Goal: Task Accomplishment & Management: Manage account settings

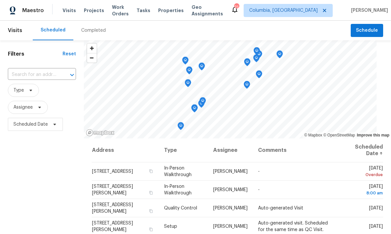
click at [174, 13] on span "Properties" at bounding box center [171, 10] width 26 height 7
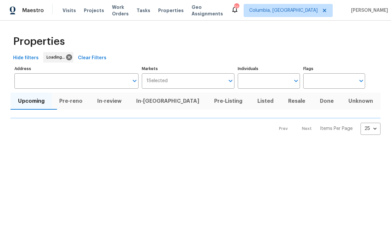
click at [274, 78] on input "Individuals" at bounding box center [264, 80] width 52 height 15
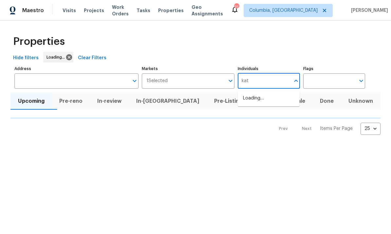
type input "kati"
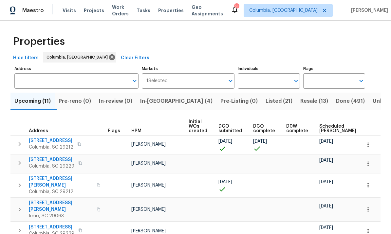
click at [158, 109] on button "In-reno (4)" at bounding box center [176, 101] width 80 height 17
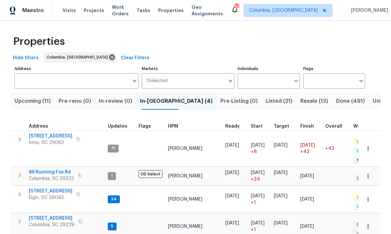
click at [48, 188] on span "1009 Cherry Ln" at bounding box center [51, 191] width 44 height 7
click at [50, 136] on span "105 Kenton Ct" at bounding box center [51, 136] width 44 height 7
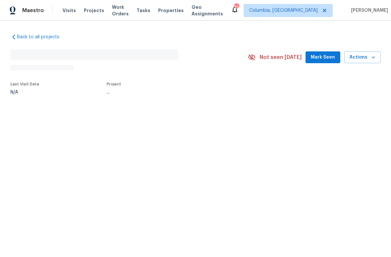
click at [218, 31] on div "Back to all projects No address found N/A Not seen today Mark Seen Actions Last…" at bounding box center [195, 63] width 370 height 70
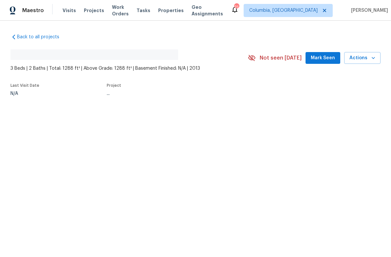
click at [225, 37] on div "Back to all projects No address found 3 Beds | 2 Baths | Total: 1288 ft² | Abov…" at bounding box center [195, 63] width 370 height 71
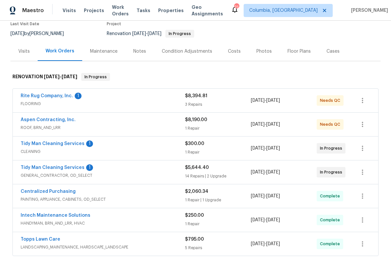
scroll to position [60, 0]
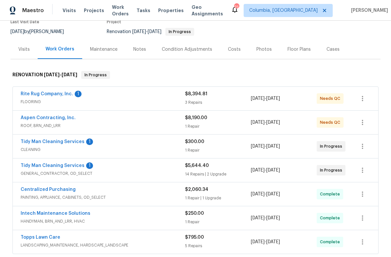
click at [52, 95] on link "Rite Rug Company, Inc." at bounding box center [47, 94] width 52 height 5
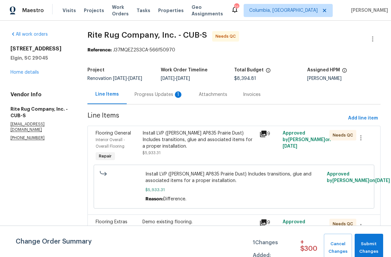
click at [152, 95] on div "Progress Updates 1" at bounding box center [159, 94] width 48 height 7
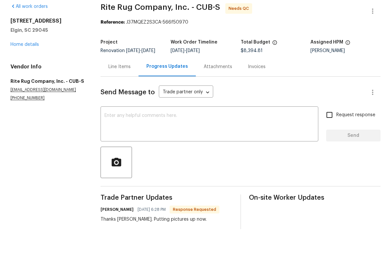
scroll to position [16, 0]
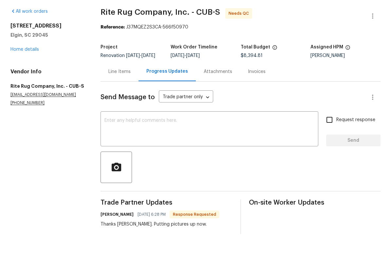
click at [120, 85] on div "Line Items" at bounding box center [120, 94] width 38 height 19
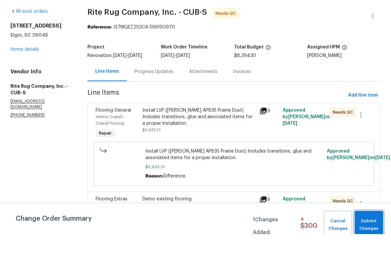
click at [372, 240] on span "Submit Changes" at bounding box center [369, 247] width 22 height 15
click at [209, 130] on div "Install LVP (Knighton AP835 Prairie Dust) Includes transitions, glue and associ…" at bounding box center [198, 140] width 113 height 20
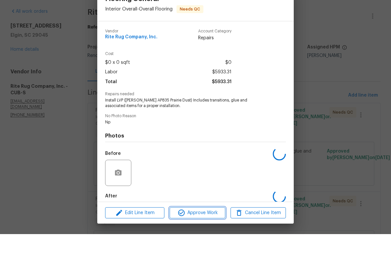
click at [207, 232] on span "Approve Work" at bounding box center [197, 236] width 51 height 8
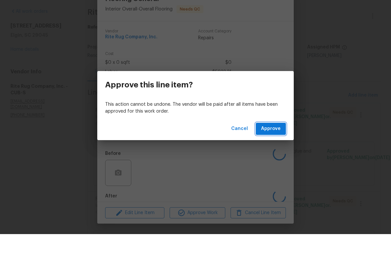
click at [273, 148] on span "Approve" at bounding box center [271, 152] width 20 height 8
click at [271, 141] on div "Cancel Loading..." at bounding box center [195, 152] width 197 height 23
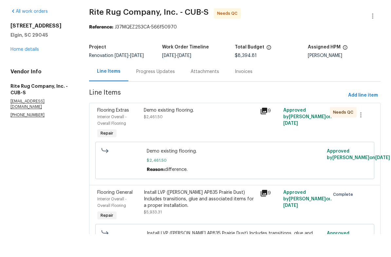
click at [190, 130] on div "Demo existing flooring. $2,461.50" at bounding box center [200, 136] width 112 height 13
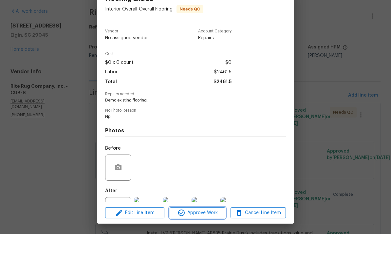
click at [199, 232] on span "Approve Work" at bounding box center [197, 236] width 51 height 8
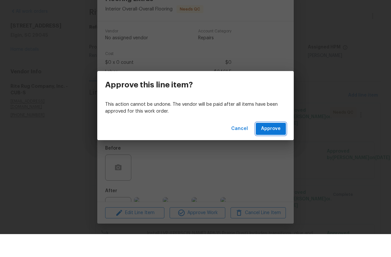
click at [269, 148] on span "Approve" at bounding box center [271, 152] width 20 height 8
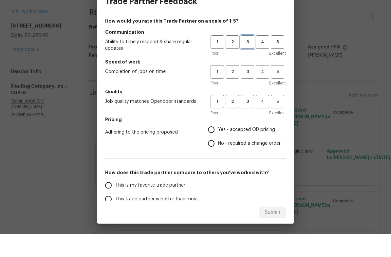
click at [247, 61] on span "3" at bounding box center [247, 65] width 12 height 8
click at [248, 91] on span "3" at bounding box center [247, 95] width 12 height 8
click at [251, 118] on button "3" at bounding box center [247, 124] width 13 height 13
click at [216, 146] on input "Yes - accepted OD pricing" at bounding box center [211, 153] width 14 height 14
radio input "true"
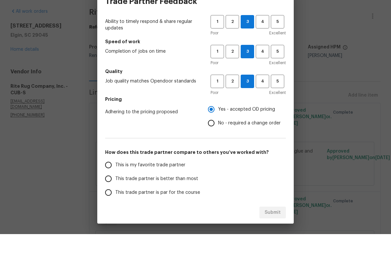
scroll to position [20, 0]
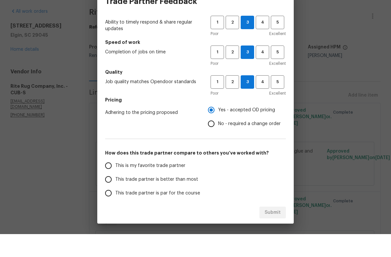
click at [114, 209] on label "This trade partner is par for the course" at bounding box center [154, 216] width 104 height 14
click at [114, 209] on input "This trade partner is par for the course" at bounding box center [109, 216] width 14 height 14
click at [276, 232] on span "Submit" at bounding box center [273, 236] width 16 height 8
radio input "true"
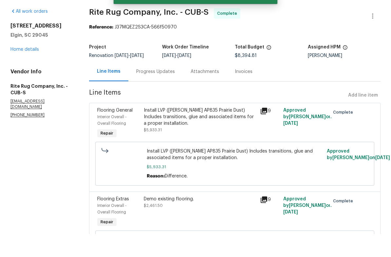
click at [204, 130] on div "Install LVP ([PERSON_NAME] AP835 Prairie Dust) Includes transitions, glue and a…" at bounding box center [200, 140] width 112 height 20
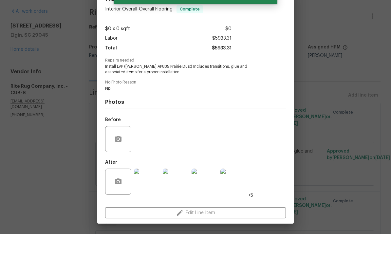
scroll to position [35, 0]
click at [150, 192] on img at bounding box center [147, 205] width 26 height 26
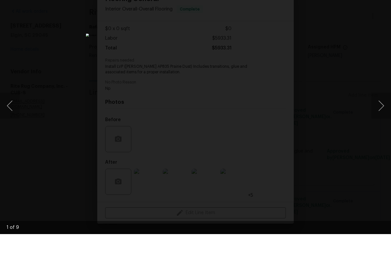
click at [378, 116] on button "Next image" at bounding box center [381, 129] width 20 height 26
click at [376, 116] on button "Next image" at bounding box center [381, 129] width 20 height 26
click at [330, 64] on div "Lightbox" at bounding box center [195, 128] width 391 height 257
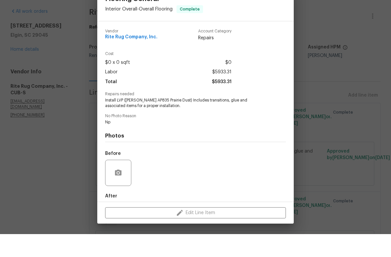
scroll to position [0, 0]
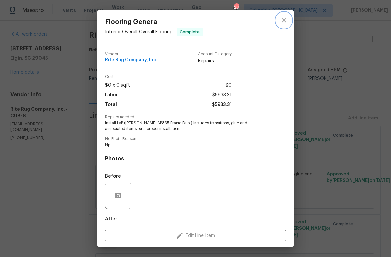
click at [284, 22] on icon "close" at bounding box center [284, 20] width 8 height 8
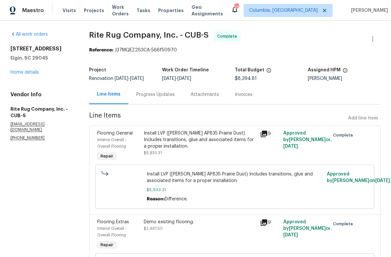
click at [26, 74] on link "Home details" at bounding box center [24, 72] width 28 height 5
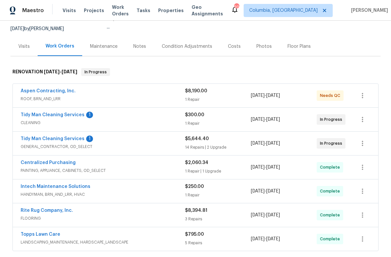
scroll to position [62, 0]
click at [67, 116] on link "Tidy Man Cleaning Services" at bounding box center [53, 115] width 64 height 5
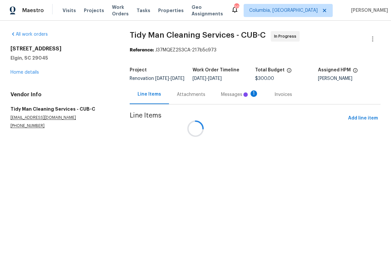
click at [239, 104] on div at bounding box center [195, 128] width 391 height 257
click at [236, 99] on div at bounding box center [195, 128] width 391 height 257
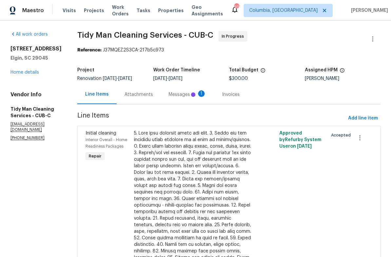
click at [173, 98] on div "Messages 1" at bounding box center [187, 94] width 53 height 19
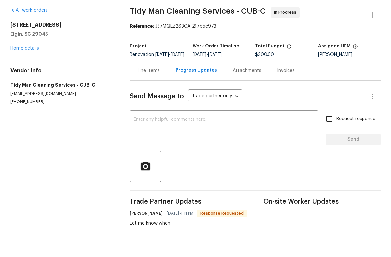
scroll to position [1, 0]
click at [152, 91] on div "Line Items" at bounding box center [149, 94] width 22 height 7
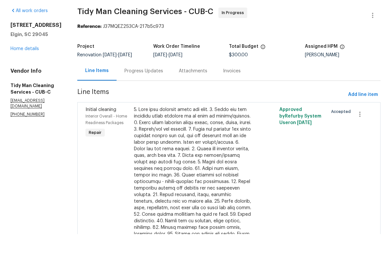
click at [27, 69] on link "Home details" at bounding box center [24, 71] width 28 height 5
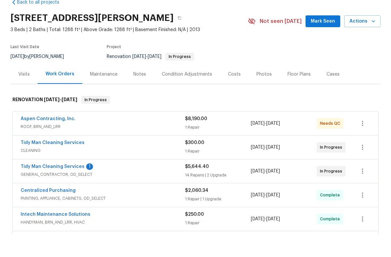
scroll to position [12, 0]
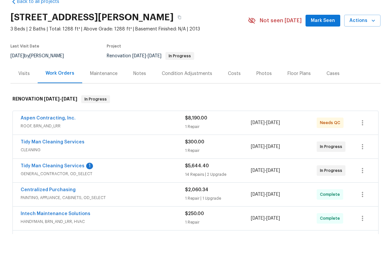
click at [77, 182] on div "Tidy Man Cleaning Services 1 GENERAL_CONTRACTOR, OD_SELECT $5,644.40 14 Repairs…" at bounding box center [196, 194] width 366 height 24
click at [69, 187] on link "Tidy Man Cleaning Services" at bounding box center [53, 189] width 64 height 5
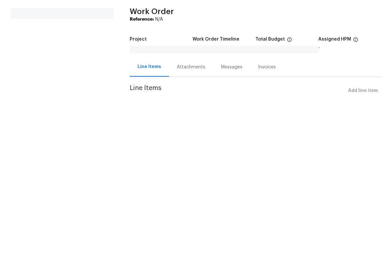
click at [182, 87] on div "Attachments" at bounding box center [191, 90] width 28 height 7
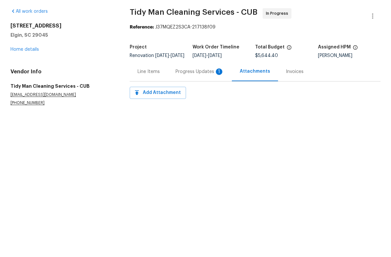
click at [191, 91] on div "Progress Updates 1" at bounding box center [200, 94] width 48 height 7
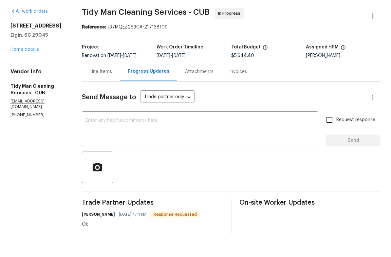
click at [106, 91] on div "Line Items" at bounding box center [101, 94] width 22 height 7
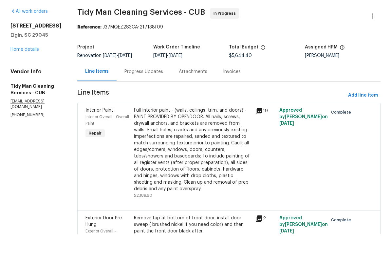
click at [23, 70] on link "Home details" at bounding box center [24, 72] width 28 height 5
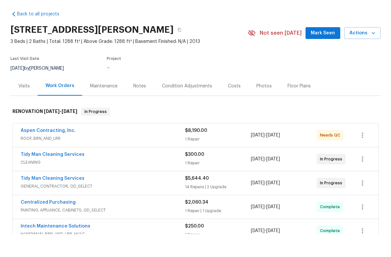
click at [47, 151] on link "Aspen Contracting, Inc." at bounding box center [48, 153] width 55 height 5
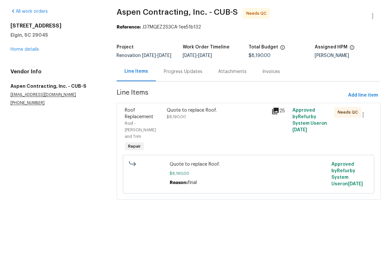
click at [213, 130] on div "Quote to replace Roof. $8,190.00" at bounding box center [217, 136] width 101 height 13
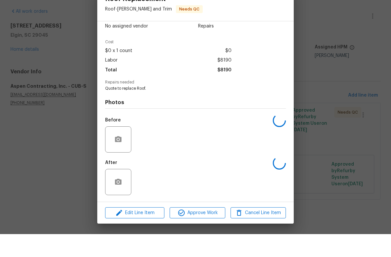
scroll to position [13, 0]
click at [139, 192] on img at bounding box center [147, 205] width 26 height 26
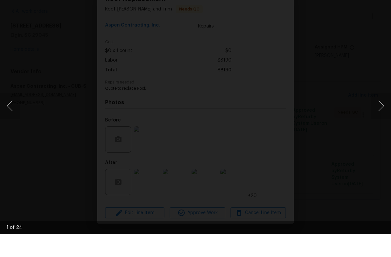
click at [382, 116] on button "Next image" at bounding box center [381, 129] width 20 height 26
click at [377, 116] on button "Next image" at bounding box center [381, 129] width 20 height 26
click at [350, 48] on div "Lightbox" at bounding box center [195, 128] width 391 height 257
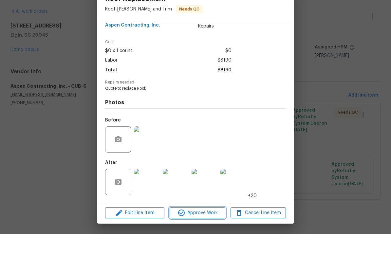
click at [207, 232] on span "Approve Work" at bounding box center [197, 236] width 51 height 8
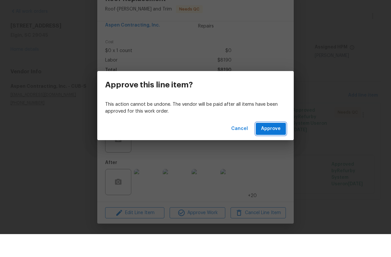
click at [272, 148] on span "Approve" at bounding box center [271, 152] width 20 height 8
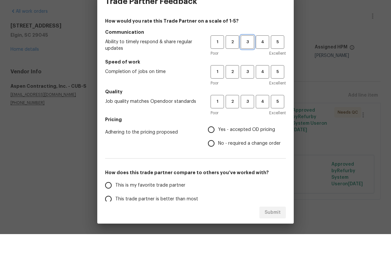
click at [250, 61] on span "3" at bounding box center [247, 65] width 12 height 8
click at [251, 91] on span "3" at bounding box center [247, 95] width 12 height 8
click at [250, 121] on span "3" at bounding box center [247, 125] width 12 height 8
click at [215, 160] on input "No - required a change order" at bounding box center [211, 167] width 14 height 14
radio input "true"
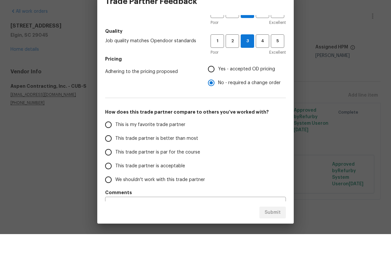
scroll to position [59, 0]
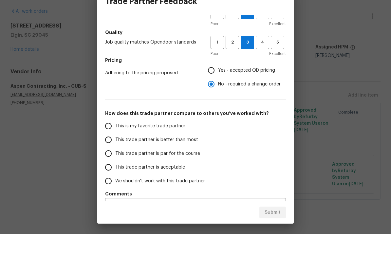
click at [112, 170] on input "This trade partner is par for the course" at bounding box center [109, 177] width 14 height 14
click at [276, 230] on button "Submit" at bounding box center [272, 236] width 27 height 12
radio input "true"
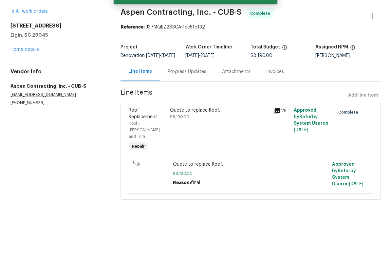
click at [28, 70] on link "Home details" at bounding box center [24, 72] width 28 height 5
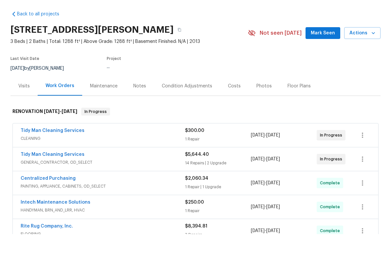
scroll to position [29, 0]
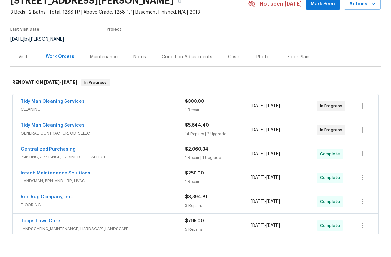
click at [136, 70] on div "Notes" at bounding box center [139, 79] width 28 height 19
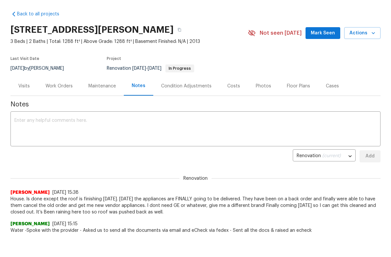
click at [125, 141] on textarea at bounding box center [195, 152] width 362 height 23
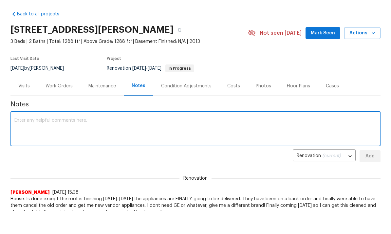
type textarea "A"
click at [178, 128] on textarea "Appliances were del today. Roof is done. All is done and ready" at bounding box center [195, 129] width 362 height 23
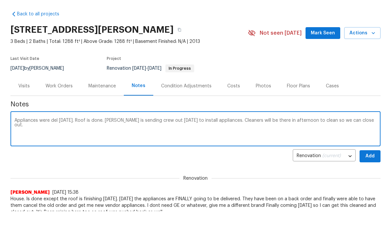
type textarea "Appliances were del today. Roof is done. Carl is sending crew out tomorrow to i…"
click at [372, 157] on span "Add" at bounding box center [370, 156] width 10 height 8
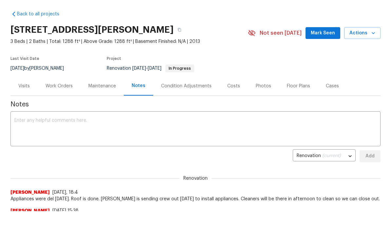
click at [68, 90] on div "Work Orders" at bounding box center [59, 85] width 43 height 19
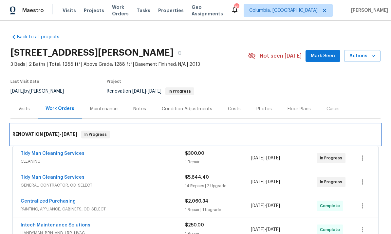
click at [276, 131] on div "RENOVATION 9/18/25 - 10/3/25 In Progress" at bounding box center [195, 135] width 366 height 8
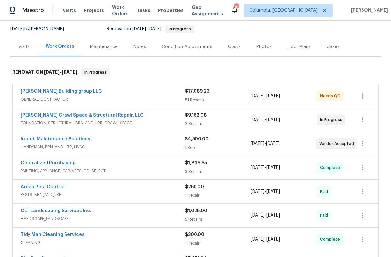
scroll to position [55, 0]
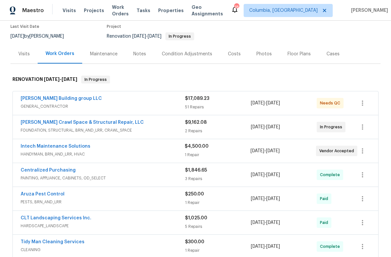
click at [92, 123] on link "[PERSON_NAME] Crawl Space & Structural Repair, LLC" at bounding box center [82, 122] width 123 height 5
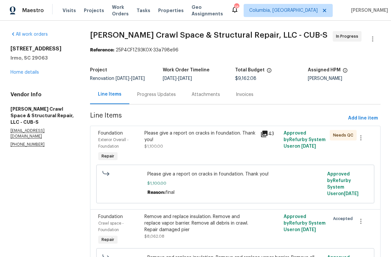
click at [160, 104] on div "Progress Updates" at bounding box center [156, 94] width 54 height 19
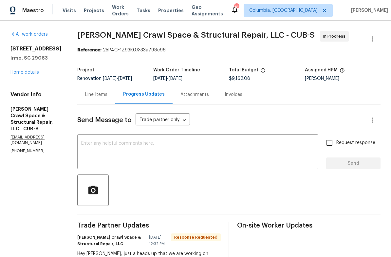
click at [112, 104] on div "Line Items" at bounding box center [96, 94] width 38 height 19
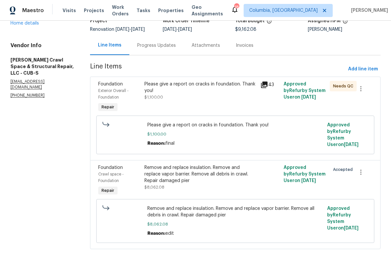
scroll to position [49, 0]
click at [195, 101] on div "Please give a report on cracks in foundation. Thank you! $1,100.00" at bounding box center [200, 91] width 112 height 20
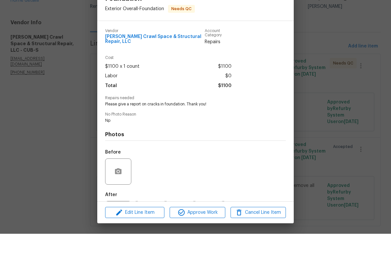
scroll to position [0, 0]
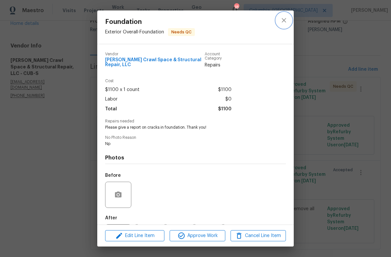
click at [281, 25] on button "close" at bounding box center [284, 20] width 16 height 16
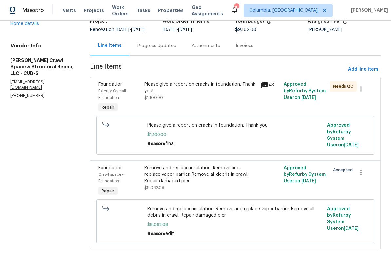
scroll to position [33, 0]
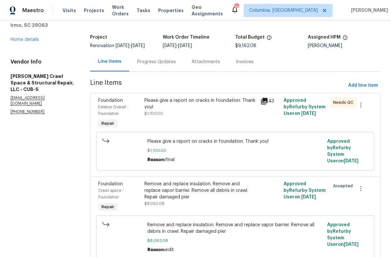
click at [26, 41] on link "Home details" at bounding box center [24, 39] width 28 height 5
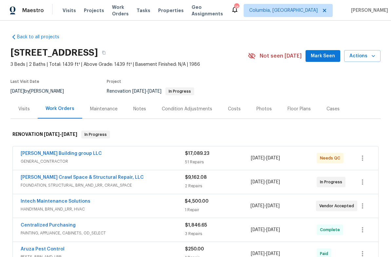
click at [64, 155] on link "Cobos Building group LLC" at bounding box center [61, 153] width 81 height 5
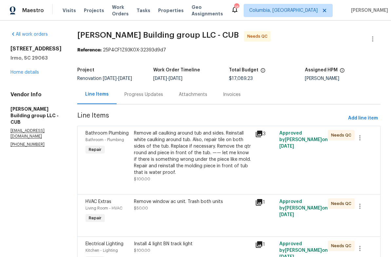
click at [130, 90] on div "Progress Updates" at bounding box center [144, 94] width 54 height 19
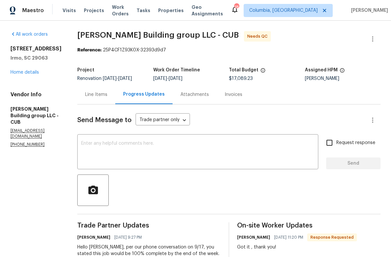
click at [88, 93] on div "Line Items" at bounding box center [96, 94] width 22 height 7
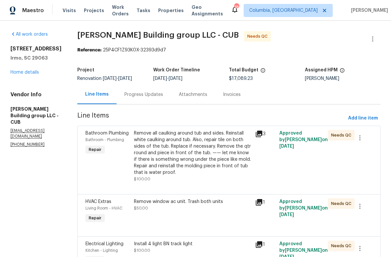
click at [204, 164] on div "Remove all caulking around tub and sides. Reinstall white caulking around tub. …" at bounding box center [192, 153] width 117 height 46
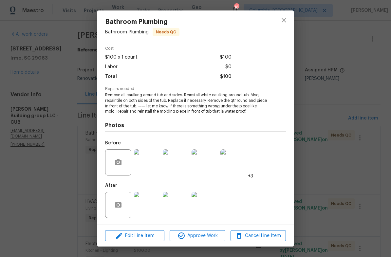
scroll to position [16, 0]
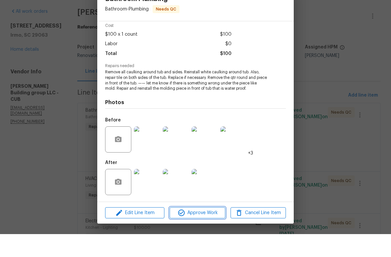
click at [209, 232] on span "Approve Work" at bounding box center [197, 236] width 51 height 8
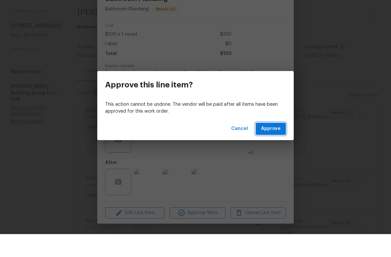
click at [272, 148] on span "Approve" at bounding box center [271, 152] width 20 height 8
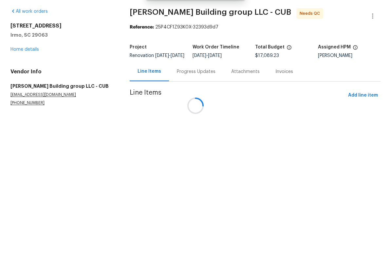
scroll to position [0, 0]
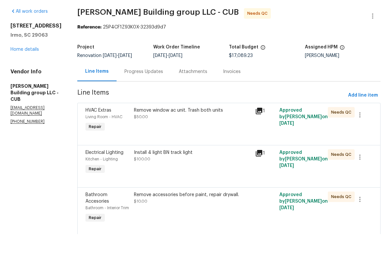
click at [201, 128] on div "Remove window ac unit. Trash both units $50.00" at bounding box center [192, 143] width 121 height 30
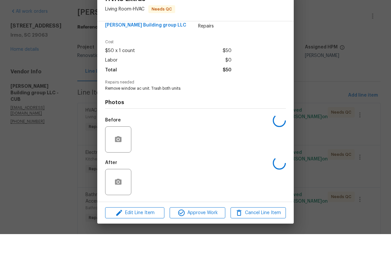
scroll to position [13, 0]
click at [210, 232] on span "Approve Work" at bounding box center [197, 236] width 51 height 8
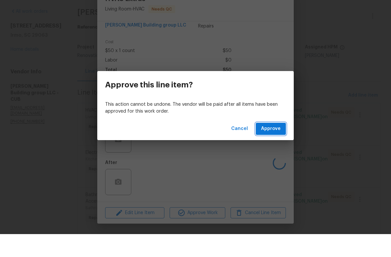
click at [278, 148] on span "Approve" at bounding box center [271, 152] width 20 height 8
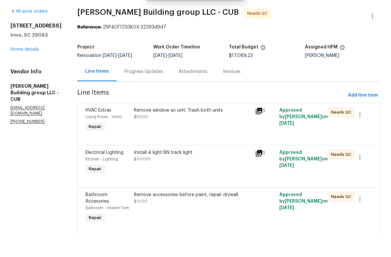
scroll to position [0, 0]
click at [213, 130] on div "Remove window ac unit. Trash both units $50.00" at bounding box center [192, 136] width 117 height 13
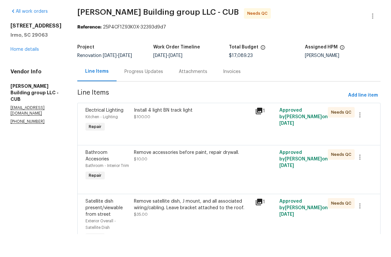
click at [214, 133] on div "Install 4 light BN track light $100.00" at bounding box center [192, 143] width 121 height 30
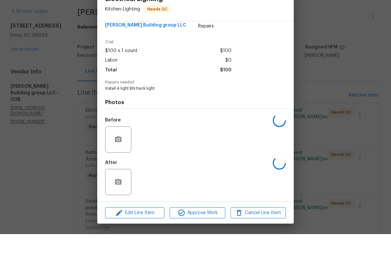
scroll to position [13, 0]
click at [150, 192] on img at bounding box center [147, 205] width 26 height 26
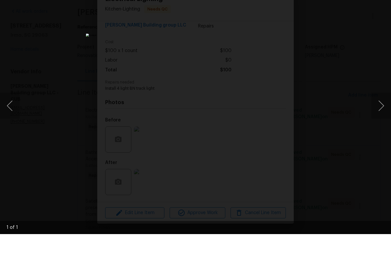
click at [352, 33] on div "Lightbox" at bounding box center [195, 128] width 391 height 257
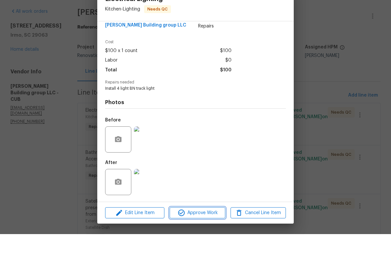
click at [220, 232] on span "Approve Work" at bounding box center [197, 236] width 51 height 8
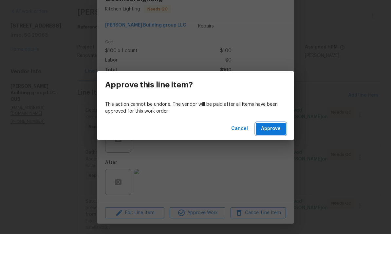
click at [281, 146] on button "Approve" at bounding box center [271, 152] width 30 height 12
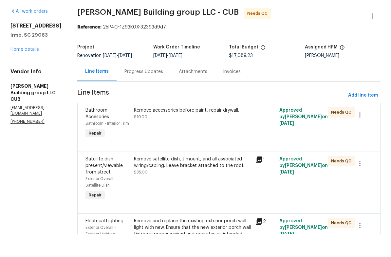
click at [220, 128] on div "Remove accessories before paint, repair drywall. $10.00" at bounding box center [192, 146] width 121 height 37
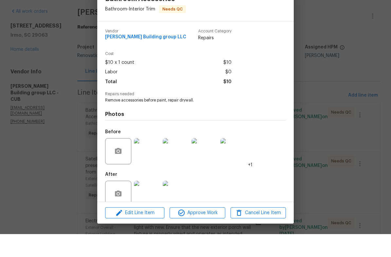
click at [150, 204] on img at bounding box center [147, 217] width 26 height 26
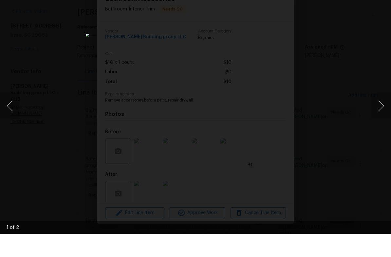
click at [381, 116] on button "Next image" at bounding box center [381, 129] width 20 height 26
click at [327, 80] on div "Lightbox" at bounding box center [195, 128] width 391 height 257
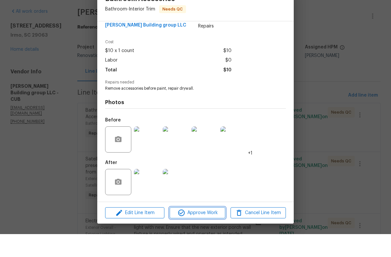
click at [212, 232] on span "Approve Work" at bounding box center [197, 236] width 51 height 8
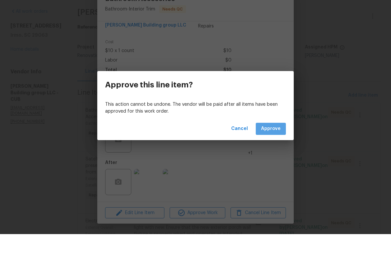
click at [277, 146] on button "Approve" at bounding box center [271, 152] width 30 height 12
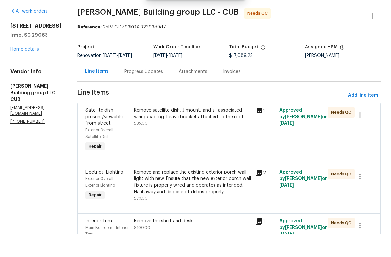
click at [211, 138] on div "Remove satellite dish, J mount, and all associated wiring/cabling. Leave bracke…" at bounding box center [192, 153] width 121 height 50
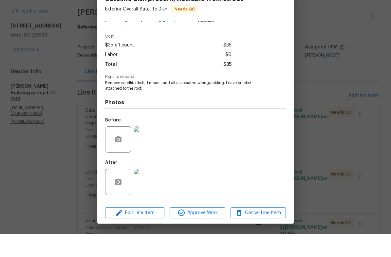
scroll to position [19, 0]
click at [150, 192] on img at bounding box center [147, 205] width 26 height 26
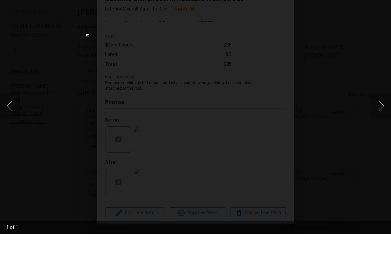
click at [384, 116] on button "Next image" at bounding box center [381, 129] width 20 height 26
click at [385, 116] on button "Next image" at bounding box center [381, 129] width 20 height 26
click at [384, 116] on button "Next image" at bounding box center [381, 129] width 20 height 26
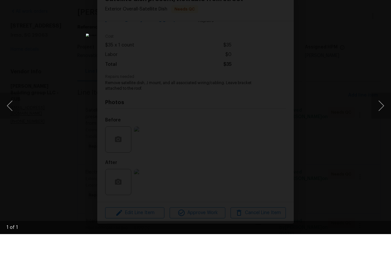
click at [384, 116] on button "Next image" at bounding box center [381, 129] width 20 height 26
click at [376, 116] on button "Next image" at bounding box center [381, 129] width 20 height 26
click at [325, 90] on div "Lightbox" at bounding box center [195, 128] width 391 height 257
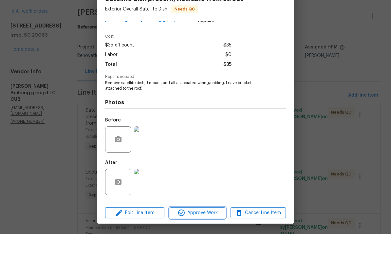
click at [205, 232] on span "Approve Work" at bounding box center [197, 236] width 51 height 8
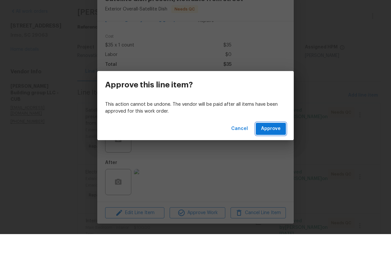
click at [278, 148] on span "Approve" at bounding box center [271, 152] width 20 height 8
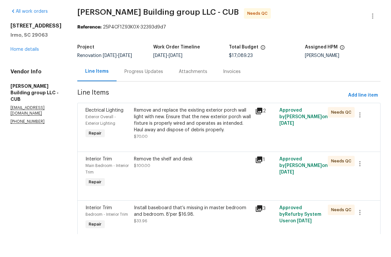
click at [188, 133] on div "Remove and replace the existing exterior porch wall light with new. Ensure that…" at bounding box center [192, 146] width 117 height 33
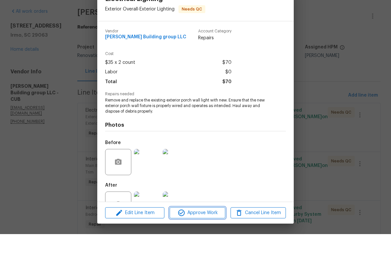
click at [212, 232] on span "Approve Work" at bounding box center [197, 236] width 51 height 8
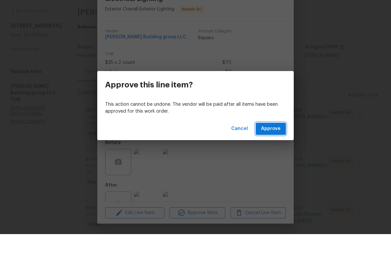
click at [270, 148] on span "Approve" at bounding box center [271, 152] width 20 height 8
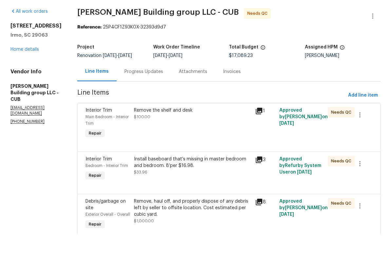
click at [185, 128] on div "Remove the shelf and desk $100.00" at bounding box center [192, 146] width 121 height 37
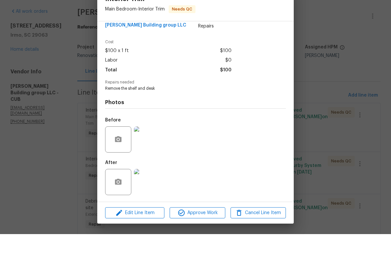
scroll to position [13, 0]
click at [144, 192] on img at bounding box center [147, 205] width 26 height 26
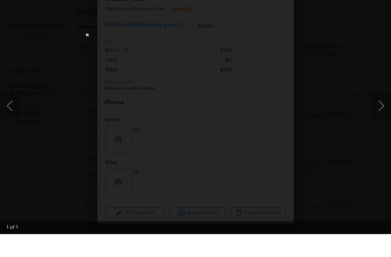
click at [323, 78] on div "Lightbox" at bounding box center [195, 128] width 391 height 257
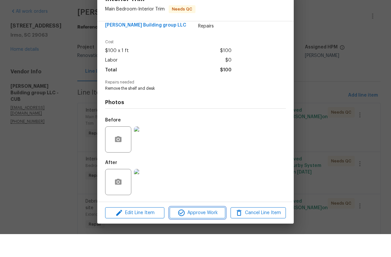
click at [208, 232] on span "Approve Work" at bounding box center [197, 236] width 51 height 8
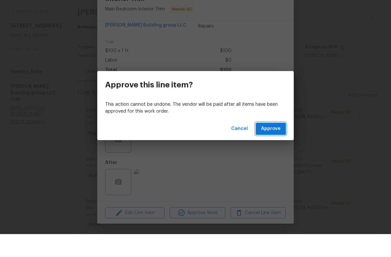
click at [265, 148] on span "Approve" at bounding box center [271, 152] width 20 height 8
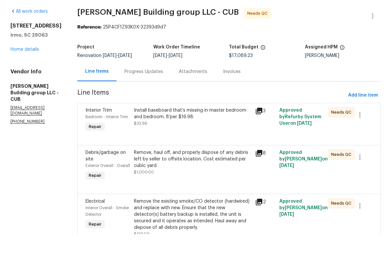
click at [223, 130] on div "Install baseboard that’s missing in master bedroom and bedroom. 8’per $16.98." at bounding box center [192, 136] width 117 height 13
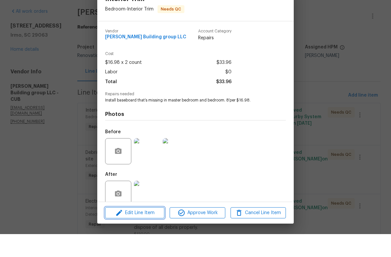
click at [137, 232] on span "Edit Line Item" at bounding box center [134, 236] width 55 height 8
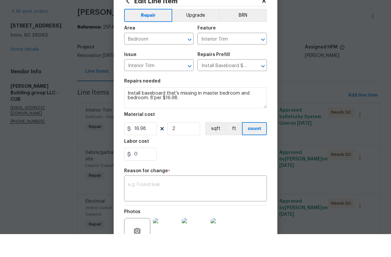
click at [293, 80] on body "Maestro Visits Projects Work Orders Tasks Properties Geo Assignments 18 Columbi…" at bounding box center [195, 128] width 391 height 257
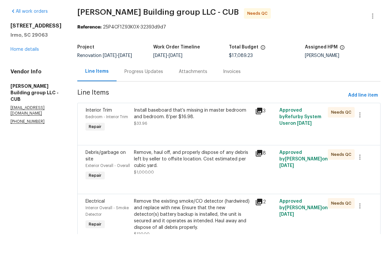
click at [212, 130] on div "Install baseboard that’s missing in master bedroom and bedroom. 8’per $16.98. $…" at bounding box center [192, 140] width 117 height 20
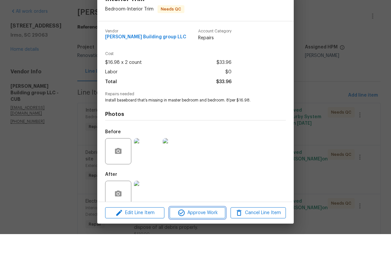
click at [205, 232] on span "Approve Work" at bounding box center [197, 236] width 51 height 8
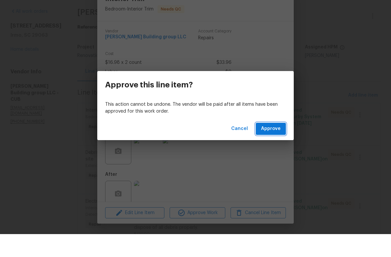
click at [272, 148] on span "Approve" at bounding box center [271, 152] width 20 height 8
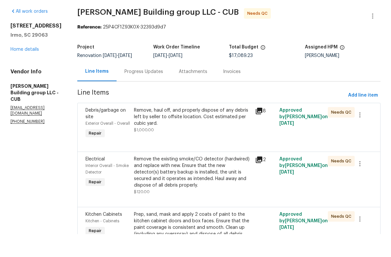
click at [204, 130] on div "Remove, haul off, and properly dispose of any debris left by seller to offsite …" at bounding box center [192, 140] width 117 height 20
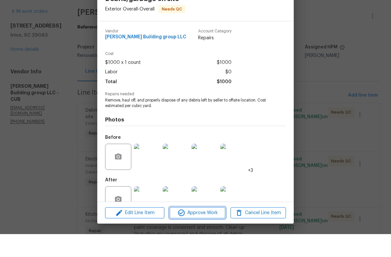
click at [204, 232] on span "Approve Work" at bounding box center [197, 236] width 51 height 8
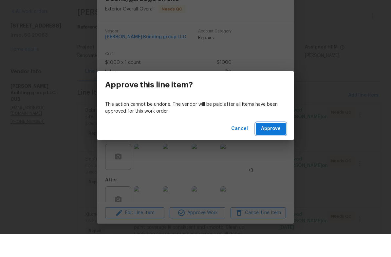
click at [275, 146] on button "Approve" at bounding box center [271, 152] width 30 height 12
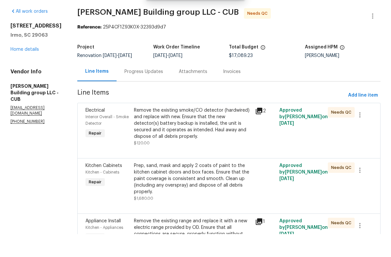
click at [206, 136] on div "Remove the existing smoke/CO detector (hardwired) and replace with new. Ensure …" at bounding box center [192, 146] width 117 height 33
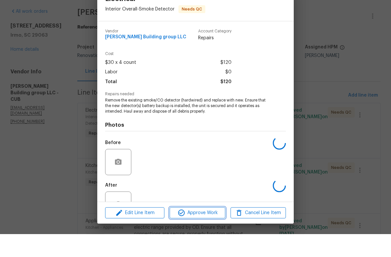
click at [203, 232] on span "Approve Work" at bounding box center [197, 236] width 51 height 8
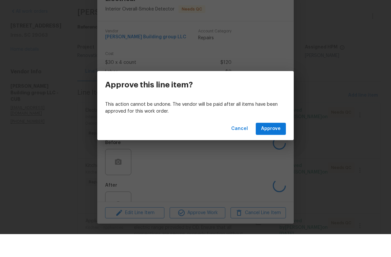
click at [271, 146] on button "Approve" at bounding box center [271, 152] width 30 height 12
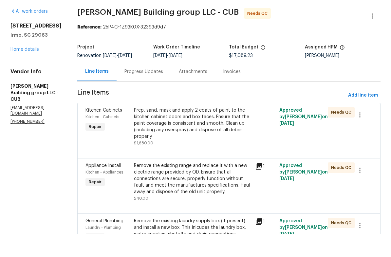
click at [181, 137] on div "Prep, sand, mask and apply 2 coats of paint to the kitchen cabinet doors and bo…" at bounding box center [192, 146] width 117 height 33
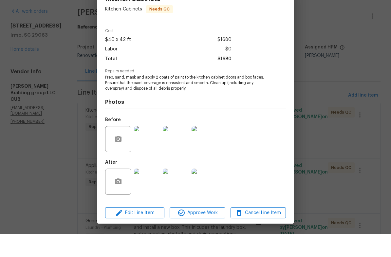
scroll to position [24, 0]
click at [199, 230] on button "Approve Work" at bounding box center [197, 235] width 55 height 11
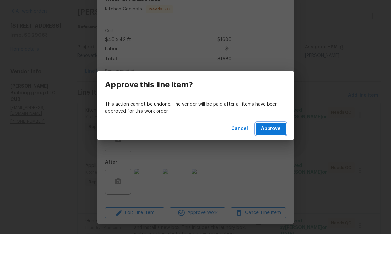
click at [273, 148] on span "Approve" at bounding box center [271, 152] width 20 height 8
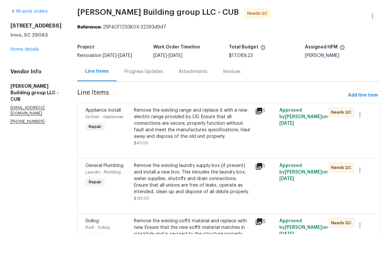
click at [209, 137] on div "Remove the existing range and replace it with a new electric range provided by …" at bounding box center [192, 146] width 117 height 33
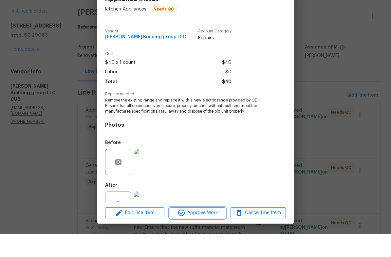
click at [211, 232] on span "Approve Work" at bounding box center [197, 236] width 51 height 8
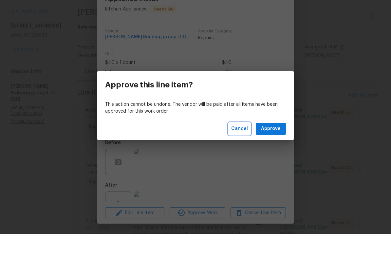
click at [242, 148] on span "Cancel" at bounding box center [239, 152] width 17 height 8
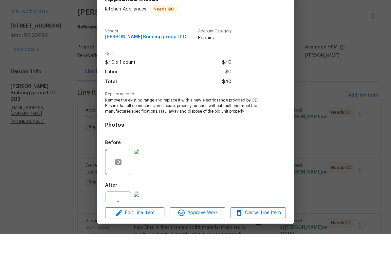
click at [313, 86] on div "Appliance Install Kitchen - Appliances Needs QC Vendor Cobos Building group LLC…" at bounding box center [195, 128] width 391 height 257
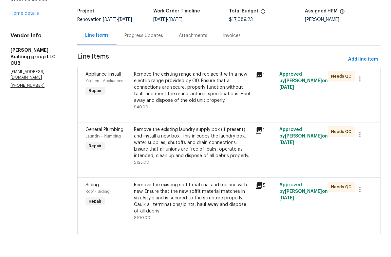
scroll to position [36, 0]
click at [207, 152] on div "Remove the existing laundry supply box (if present) and install a new box. This…" at bounding box center [192, 165] width 117 height 33
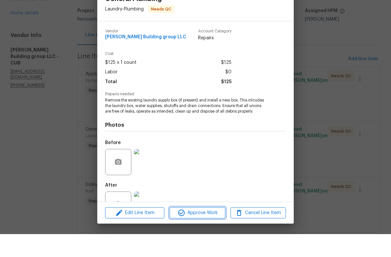
click at [203, 232] on span "Approve Work" at bounding box center [197, 236] width 51 height 8
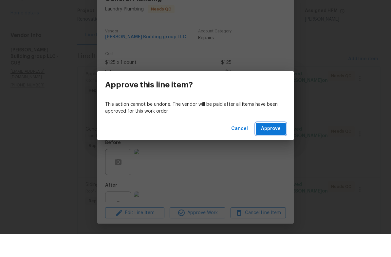
click at [275, 148] on span "Approve" at bounding box center [271, 152] width 20 height 8
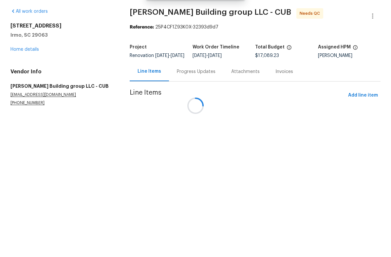
scroll to position [0, 0]
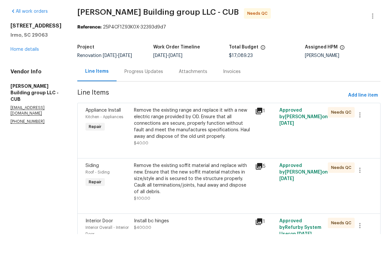
click at [211, 187] on div "Remove the existing soffit material and replace with new. Ensure that the new s…" at bounding box center [192, 201] width 117 height 33
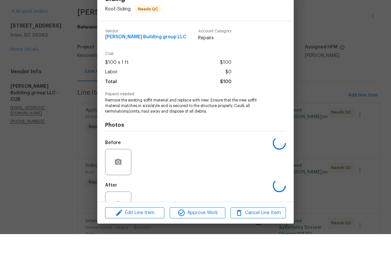
click at [205, 230] on button "Approve Work" at bounding box center [197, 235] width 55 height 11
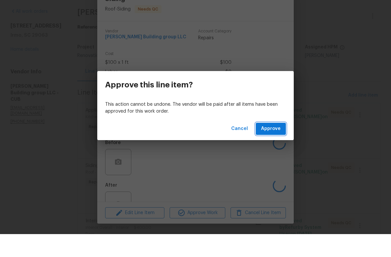
click at [273, 148] on span "Approve" at bounding box center [271, 152] width 20 height 8
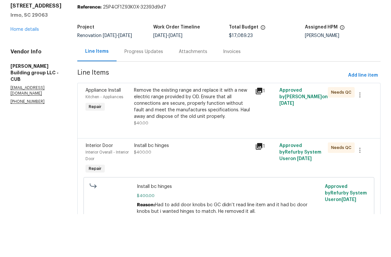
scroll to position [2, 0]
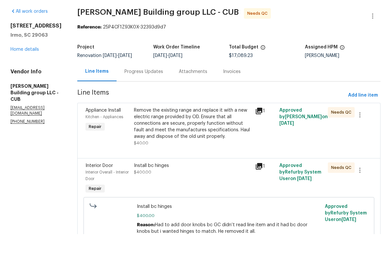
click at [174, 183] on div "Install bc hinges $400.00" at bounding box center [192, 201] width 121 height 37
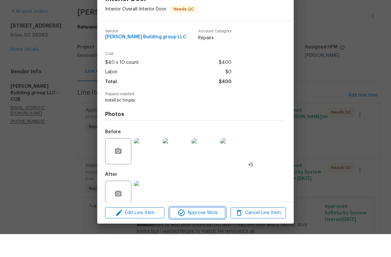
click at [202, 232] on span "Approve Work" at bounding box center [197, 236] width 51 height 8
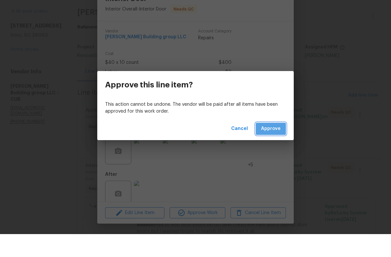
click at [273, 148] on span "Approve" at bounding box center [271, 152] width 20 height 8
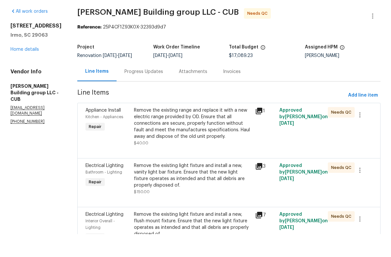
scroll to position [28, 0]
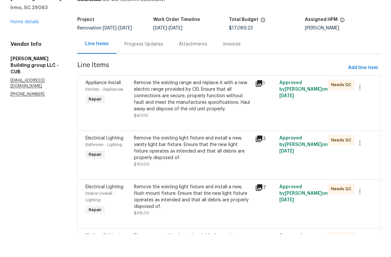
click at [189, 161] on div "Remove the existing light fixture and install a new, vanity light bar fixture. …" at bounding box center [192, 171] width 117 height 26
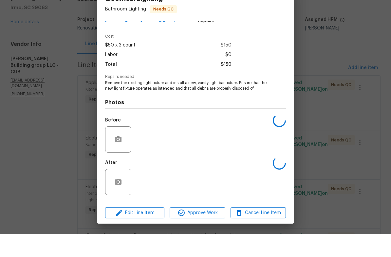
scroll to position [19, 0]
click at [209, 232] on span "Approve Work" at bounding box center [197, 236] width 51 height 8
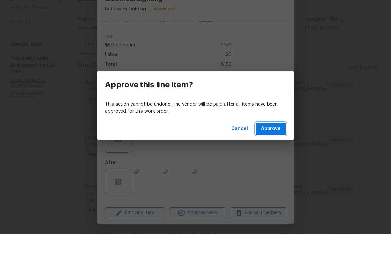
click at [274, 148] on span "Approve" at bounding box center [271, 152] width 20 height 8
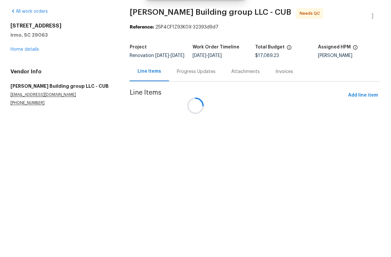
scroll to position [0, 0]
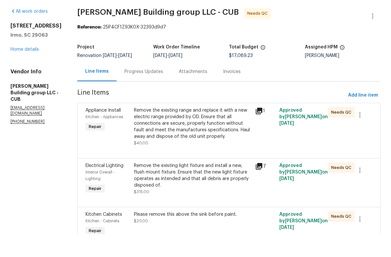
click at [193, 185] on div "Remove the existing light fixture and install a new, flush mount fixture. Ensur…" at bounding box center [192, 198] width 117 height 26
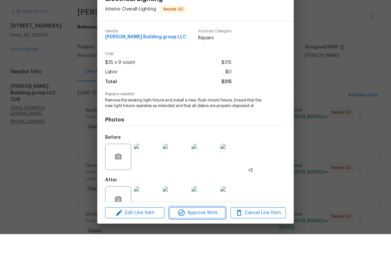
click at [204, 232] on span "Approve Work" at bounding box center [197, 236] width 51 height 8
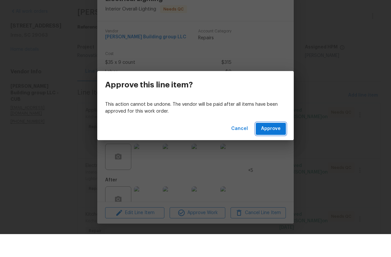
click at [272, 148] on span "Approve" at bounding box center [271, 152] width 20 height 8
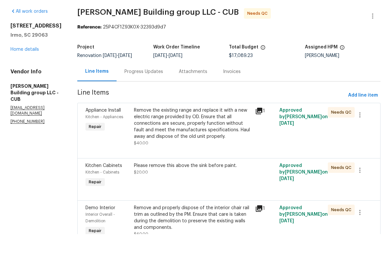
click at [206, 185] on div "Please remove this above the sink before paint. $20.00" at bounding box center [192, 191] width 117 height 13
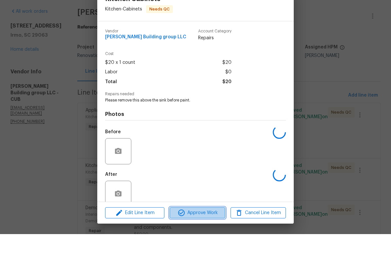
click at [204, 232] on span "Approve Work" at bounding box center [197, 236] width 51 height 8
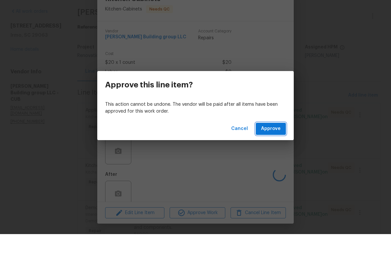
click at [279, 148] on span "Approve" at bounding box center [271, 152] width 20 height 8
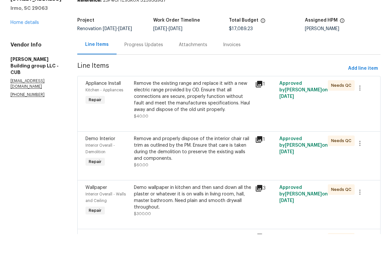
scroll to position [41, 0]
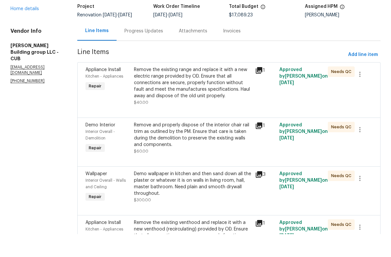
click at [217, 145] on div "Remove and properly dispose of the interior chair rail trim as outlined by the …" at bounding box center [192, 158] width 117 height 26
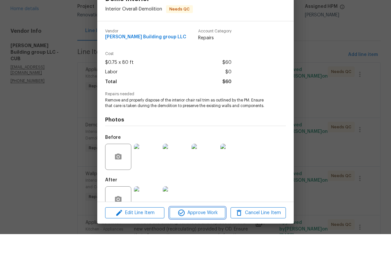
click at [207, 232] on span "Approve Work" at bounding box center [197, 236] width 51 height 8
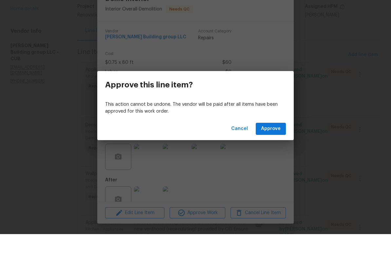
click at [270, 148] on span "Approve" at bounding box center [271, 152] width 20 height 8
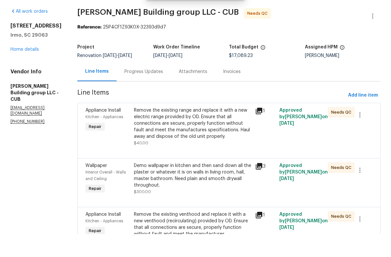
scroll to position [42, 0]
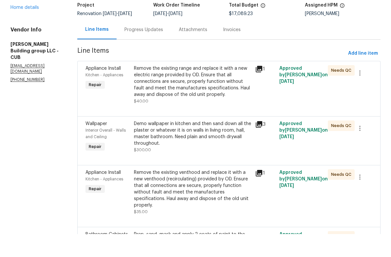
click at [203, 143] on div "Demo wallpaper in kitchen and then sand down all the plaster or whatever it is …" at bounding box center [192, 156] width 117 height 26
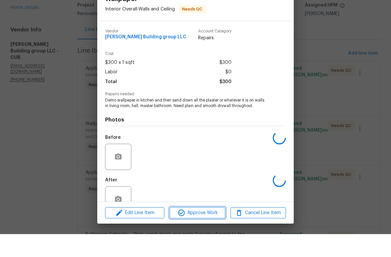
click at [199, 232] on span "Approve Work" at bounding box center [197, 236] width 51 height 8
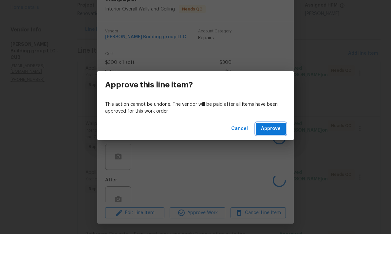
click at [270, 148] on span "Approve" at bounding box center [271, 152] width 20 height 8
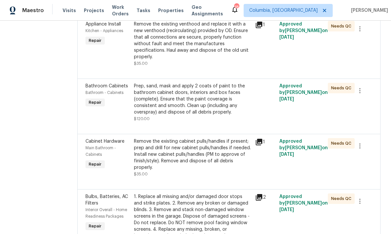
scroll to position [163, 0]
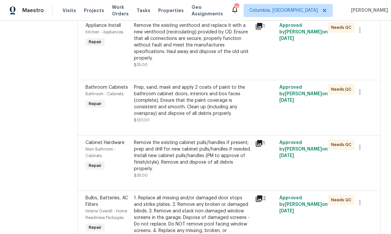
click at [202, 104] on div "Prep, sand, mask and apply 2 coats of paint to the bathroom cabinet doors, inte…" at bounding box center [192, 100] width 117 height 33
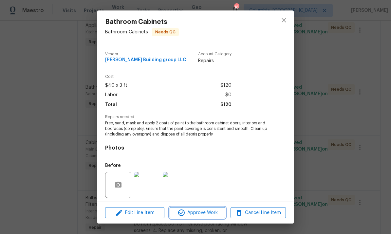
click at [198, 212] on span "Approve Work" at bounding box center [197, 213] width 51 height 8
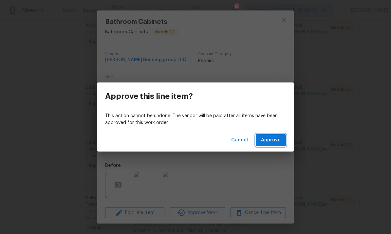
click at [271, 140] on span "Approve" at bounding box center [271, 140] width 20 height 8
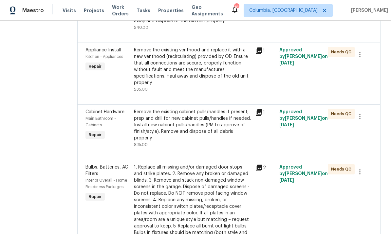
scroll to position [140, 0]
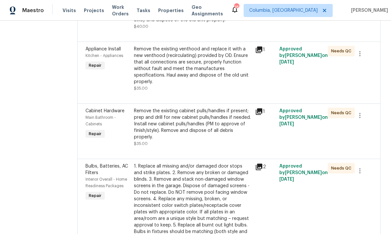
click at [203, 121] on div "Remove the existing cabinet pulls/handles if present; prep and drill for new ca…" at bounding box center [192, 124] width 117 height 33
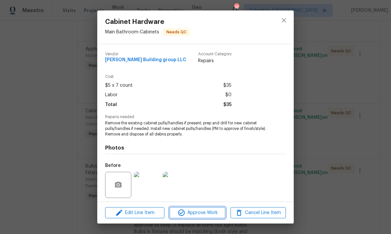
click at [210, 214] on span "Approve Work" at bounding box center [197, 213] width 51 height 8
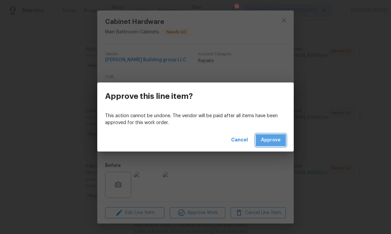
click at [275, 142] on span "Approve" at bounding box center [271, 140] width 20 height 8
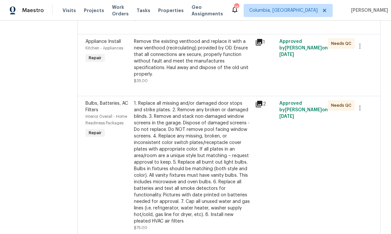
scroll to position [172, 0]
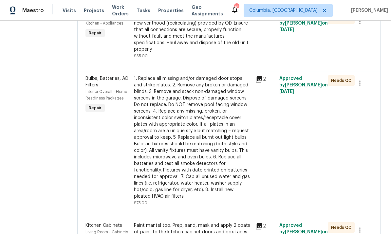
click at [192, 162] on div "1. Replace all missing and/or damaged door stops and strike plates. 2. Remove a…" at bounding box center [192, 137] width 117 height 124
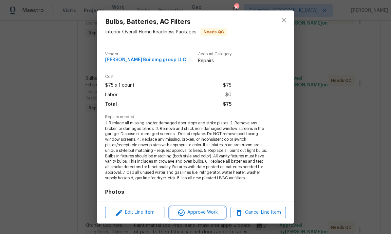
click at [203, 215] on span "Approve Work" at bounding box center [197, 213] width 51 height 8
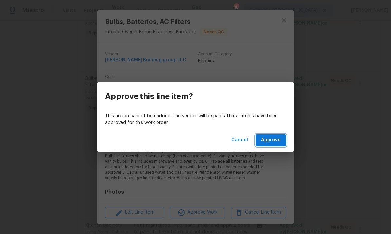
click at [271, 141] on span "Approve" at bounding box center [271, 140] width 20 height 8
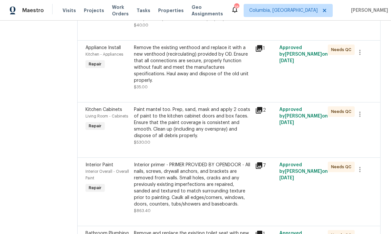
scroll to position [142, 0]
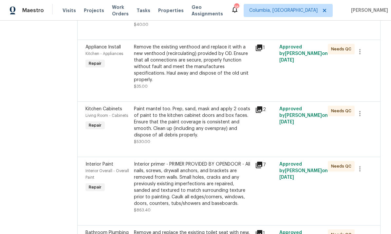
click at [169, 135] on div "Paint mantel too. Prep, sand, mask and apply 2 coats of paint to the kitchen ca…" at bounding box center [192, 125] width 117 height 39
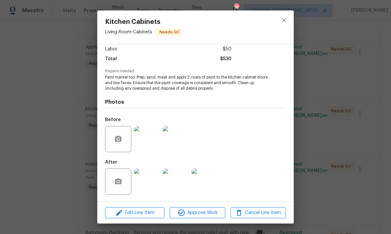
scroll to position [47, 0]
click at [206, 212] on span "Approve Work" at bounding box center [197, 213] width 51 height 8
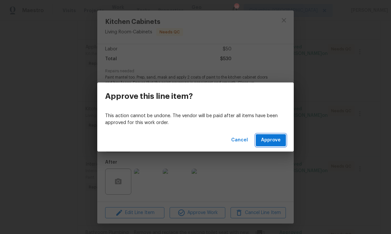
click at [276, 141] on span "Approve" at bounding box center [271, 140] width 20 height 8
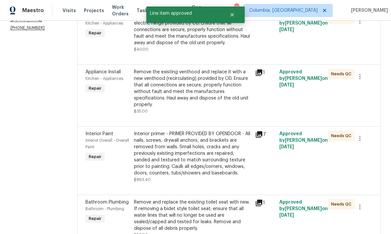
scroll to position [118, 0]
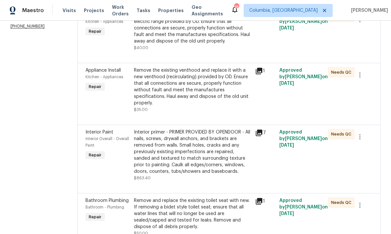
click at [207, 157] on div "Interior primer - PRIMER PROVIDED BY OPENDOOR - All nails, screws, drywall anch…" at bounding box center [192, 152] width 117 height 46
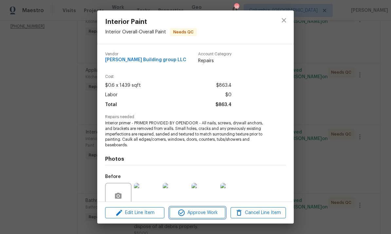
click at [196, 213] on span "Approve Work" at bounding box center [197, 213] width 51 height 8
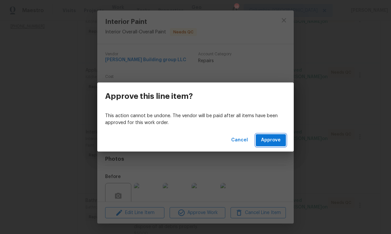
click at [274, 141] on span "Approve" at bounding box center [271, 140] width 20 height 8
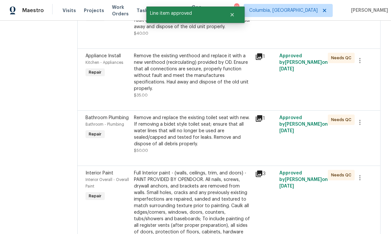
scroll to position [135, 0]
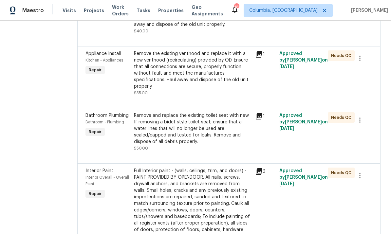
click at [191, 135] on div "Remove and replace the existing toilet seat with new. If removing a bidet style…" at bounding box center [192, 128] width 117 height 33
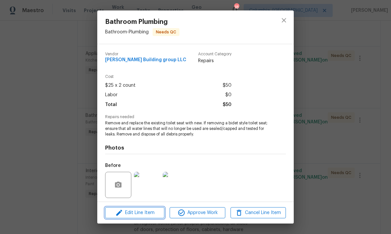
click at [143, 214] on span "Edit Line Item" at bounding box center [134, 213] width 55 height 8
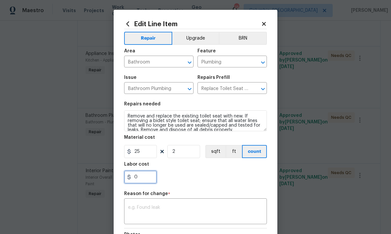
click at [149, 175] on input "0" at bounding box center [140, 177] width 33 height 13
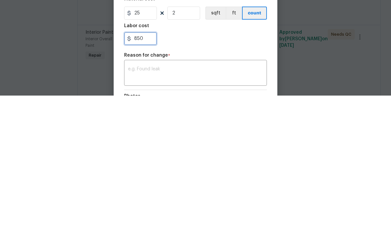
scroll to position [62, 0]
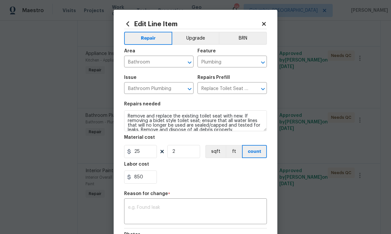
click at [150, 140] on h5 "Material cost" at bounding box center [139, 137] width 31 height 5
click at [146, 184] on input "850" at bounding box center [140, 177] width 33 height 13
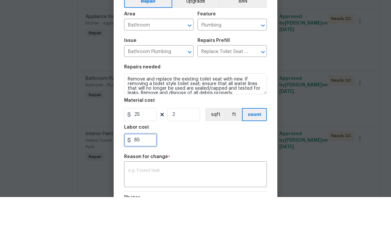
type input "85"
click at [190, 205] on textarea at bounding box center [195, 212] width 135 height 14
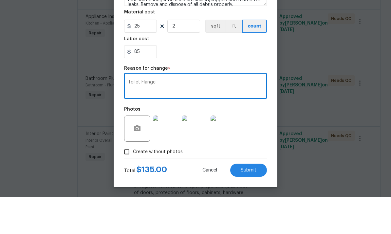
scroll to position [90, 0]
type textarea "Toilet Flange"
click at [254, 201] on button "Submit" at bounding box center [248, 207] width 37 height 13
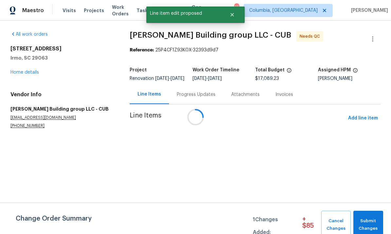
scroll to position [0, 0]
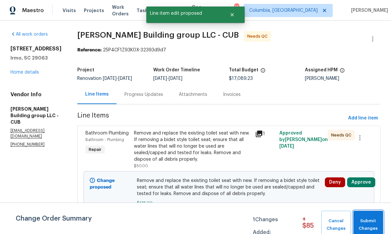
click at [375, 222] on span "Submit Changes" at bounding box center [368, 224] width 23 height 15
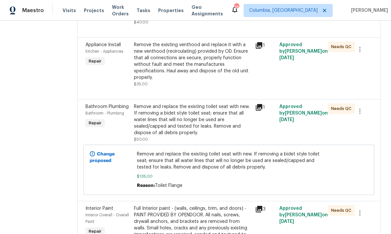
scroll to position [158, 0]
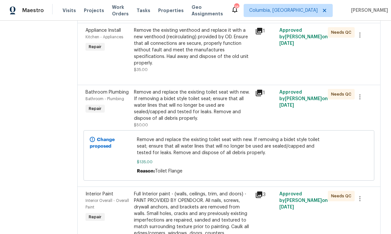
click at [204, 98] on div "Remove and replace the existing toilet seat with new. If removing a bidet style…" at bounding box center [192, 105] width 117 height 33
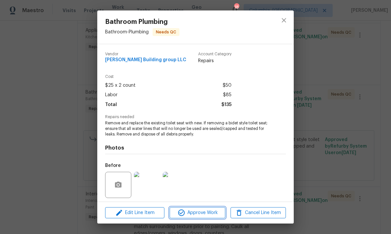
click at [210, 215] on span "Approve Work" at bounding box center [197, 213] width 51 height 8
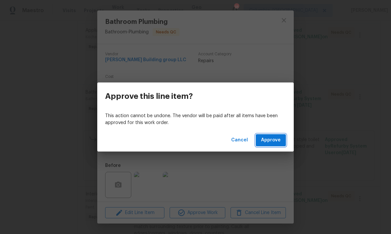
click at [271, 145] on button "Approve" at bounding box center [271, 140] width 30 height 12
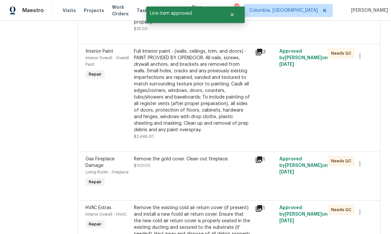
scroll to position [191, 0]
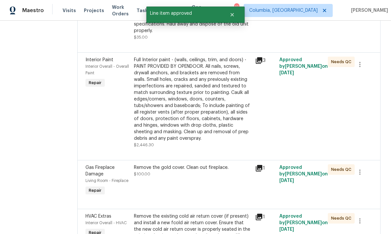
click at [221, 119] on div "Full Interior paint - (walls, ceilings, trim, and doors) - PAINT PROVIDED BY OP…" at bounding box center [192, 99] width 117 height 85
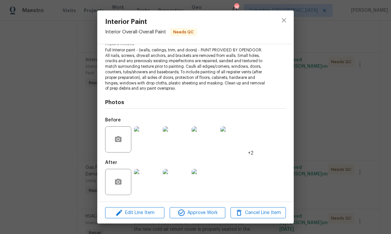
scroll to position [73, 0]
click at [194, 218] on button "Approve Work" at bounding box center [197, 212] width 55 height 11
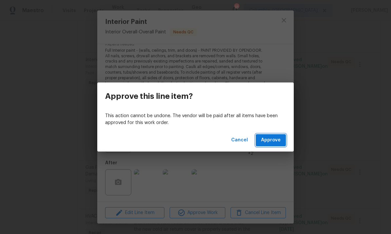
click at [273, 140] on span "Approve" at bounding box center [271, 140] width 20 height 8
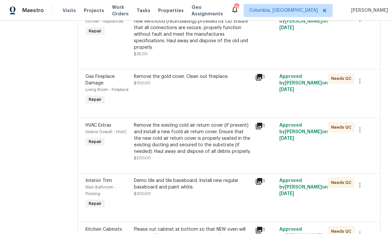
scroll to position [175, 0]
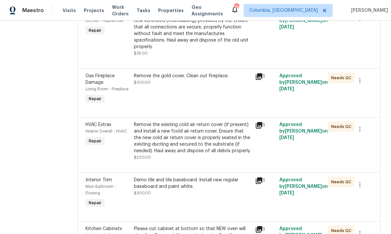
click at [205, 84] on div "Remove the gold cover. Clean out fireplace. $100.00" at bounding box center [192, 89] width 121 height 37
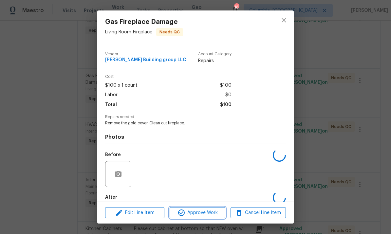
click at [206, 213] on span "Approve Work" at bounding box center [197, 213] width 51 height 8
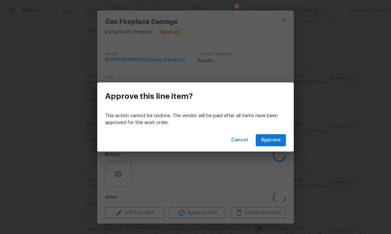
click at [275, 138] on span "Approve" at bounding box center [271, 140] width 20 height 8
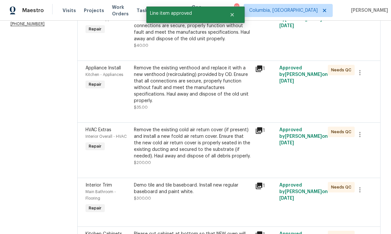
scroll to position [123, 0]
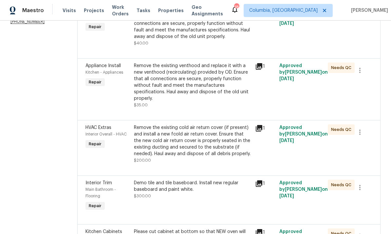
click at [210, 151] on div "Remove the existing cold air return cover (if present) and install a new fcold …" at bounding box center [192, 140] width 117 height 33
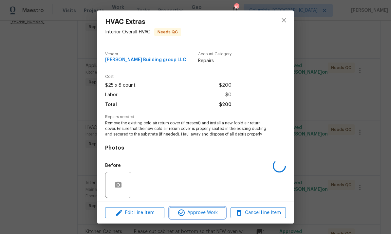
click at [206, 217] on button "Approve Work" at bounding box center [197, 212] width 55 height 11
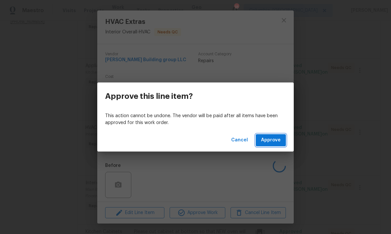
click at [273, 141] on span "Approve" at bounding box center [271, 140] width 20 height 8
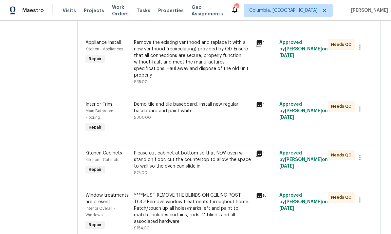
scroll to position [141, 0]
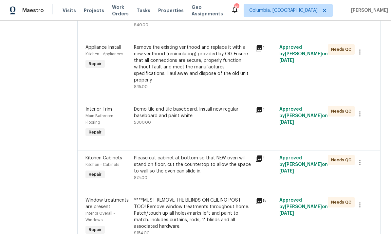
click at [211, 122] on div "Demo tile and tile baseboard. Install new regular baseboard and paint white. $3…" at bounding box center [192, 122] width 121 height 37
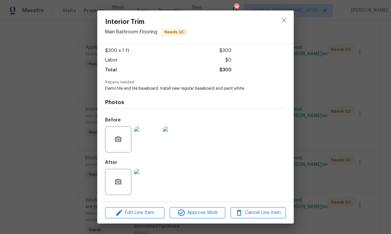
scroll to position [36, 0]
click at [148, 182] on img at bounding box center [147, 182] width 26 height 26
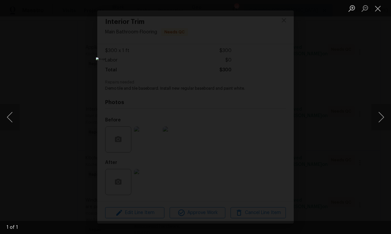
click at [380, 12] on button "Close lightbox" at bounding box center [377, 8] width 13 height 11
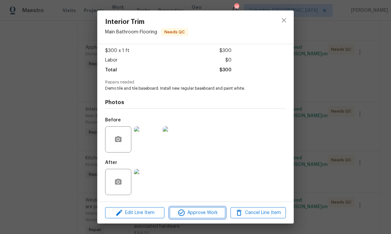
click at [207, 217] on span "Approve Work" at bounding box center [197, 213] width 51 height 8
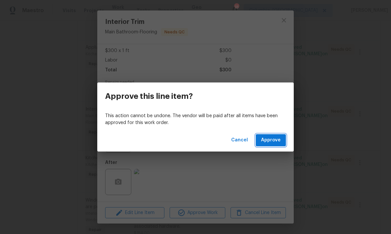
click at [278, 139] on span "Approve" at bounding box center [271, 140] width 20 height 8
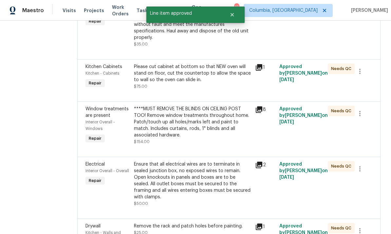
scroll to position [183, 0]
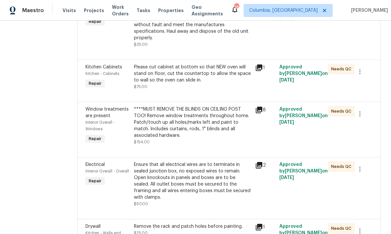
click at [218, 77] on div "Please cut cabinet at bottom so that NEW oven will stand on floor, cut the coun…" at bounding box center [192, 74] width 117 height 20
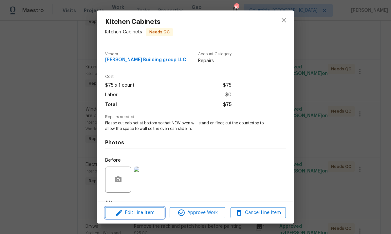
click at [146, 214] on span "Edit Line Item" at bounding box center [134, 213] width 55 height 8
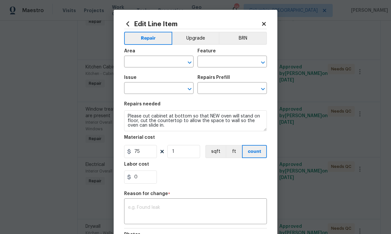
type input "Kitchen"
type input "Cabinets"
type input "Kitchen Cabinets"
type input "Add a Task $1.00"
click at [150, 178] on input "0" at bounding box center [140, 177] width 33 height 13
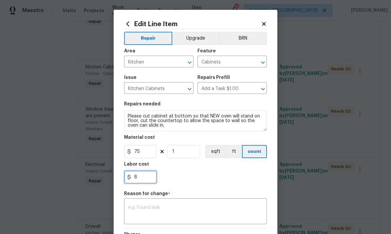
scroll to position [25, 0]
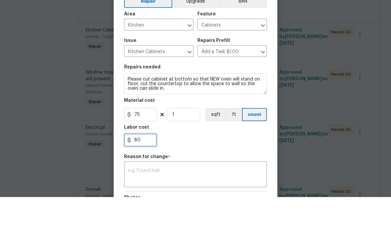
type input "80"
click at [182, 205] on textarea at bounding box center [195, 212] width 135 height 14
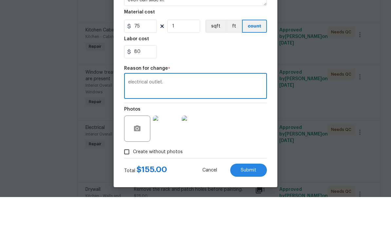
scroll to position [90, 0]
type textarea "electrical outlet."
click at [248, 201] on button "Submit" at bounding box center [248, 207] width 37 height 13
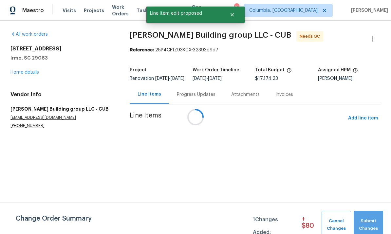
scroll to position [0, 0]
click at [368, 155] on html "Maestro Visits Projects Work Orders Tasks Properties Geo Assignments 18 Columbi…" at bounding box center [195, 77] width 391 height 155
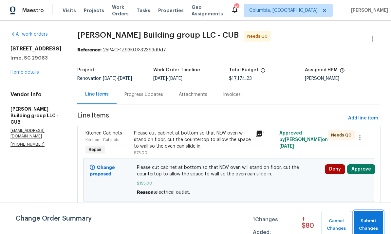
click at [367, 224] on span "Submit Changes" at bounding box center [368, 224] width 23 height 15
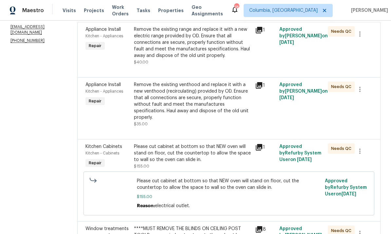
scroll to position [105, 0]
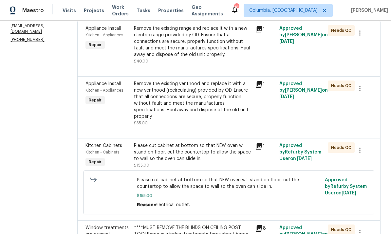
click at [200, 53] on div "Remove the existing range and replace it with a new electric range provided by …" at bounding box center [192, 41] width 117 height 33
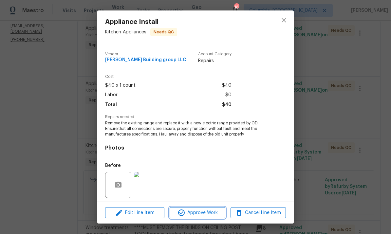
click at [205, 216] on span "Approve Work" at bounding box center [197, 213] width 51 height 8
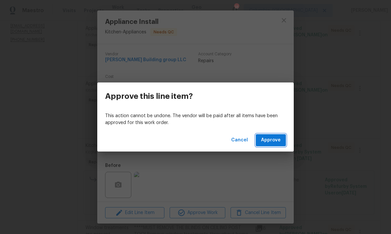
click at [267, 140] on span "Approve" at bounding box center [271, 140] width 20 height 8
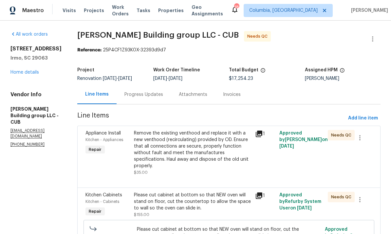
scroll to position [0, 0]
click at [213, 150] on div "Remove the existing venthood and replace it with a new venthood (recirculating)…" at bounding box center [192, 149] width 117 height 39
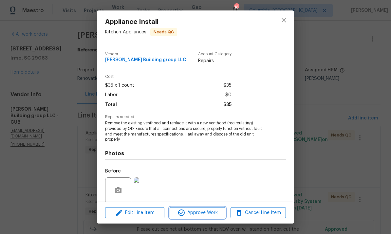
click at [204, 211] on span "Approve Work" at bounding box center [197, 213] width 51 height 8
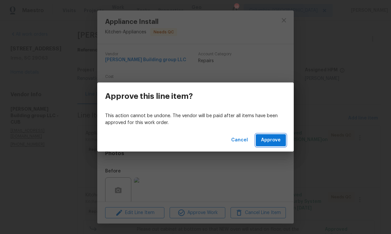
click at [273, 135] on button "Approve" at bounding box center [271, 140] width 30 height 12
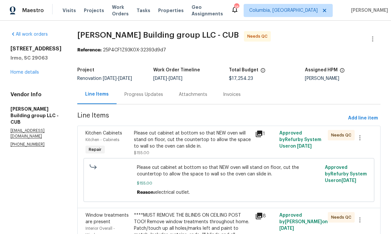
click at [188, 138] on div "Please cut cabinet at bottom so that NEW oven will stand on floor, cut the coun…" at bounding box center [192, 140] width 117 height 20
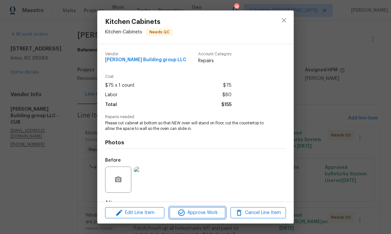
click at [213, 211] on span "Approve Work" at bounding box center [197, 213] width 51 height 8
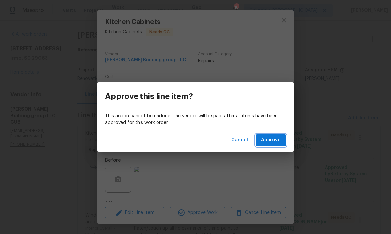
click at [275, 140] on span "Approve" at bounding box center [271, 140] width 20 height 8
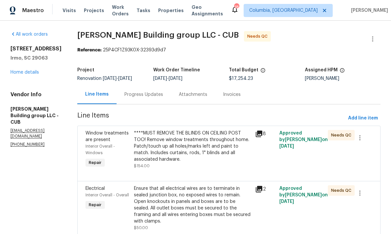
click at [193, 154] on div "****MUST REMOVE THE BLINDS ON CEILING POST TOO! Remove window treatments throug…" at bounding box center [192, 146] width 117 height 33
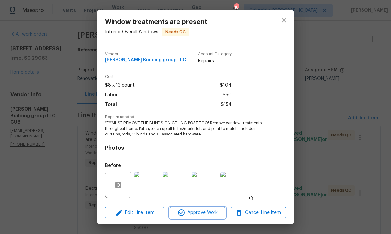
click at [201, 216] on span "Approve Work" at bounding box center [197, 213] width 51 height 8
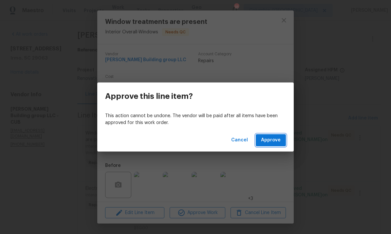
click at [277, 143] on span "Approve" at bounding box center [271, 140] width 20 height 8
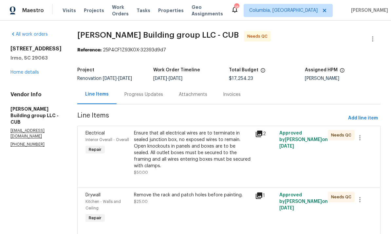
click at [209, 161] on div "Ensure that all electrical wires are to terminate in sealed junction box, no ex…" at bounding box center [192, 149] width 117 height 39
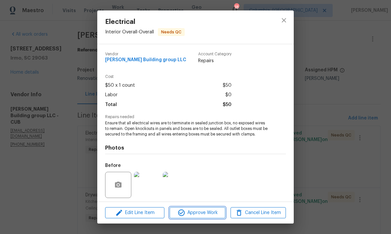
click at [203, 215] on span "Approve Work" at bounding box center [197, 213] width 51 height 8
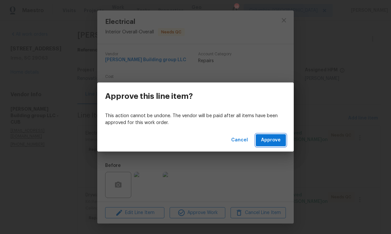
click at [271, 144] on span "Approve" at bounding box center [271, 140] width 20 height 8
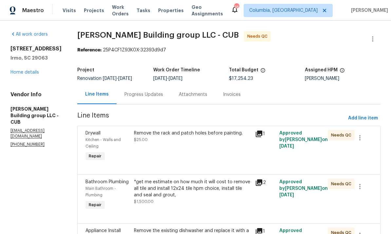
click at [217, 144] on div "Remove the rack and patch holes before painting. $25.00" at bounding box center [192, 146] width 121 height 37
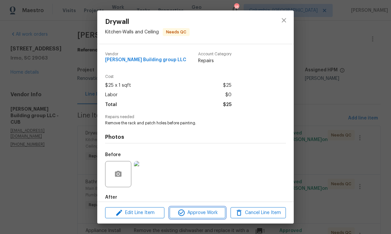
click at [210, 214] on span "Approve Work" at bounding box center [197, 213] width 51 height 8
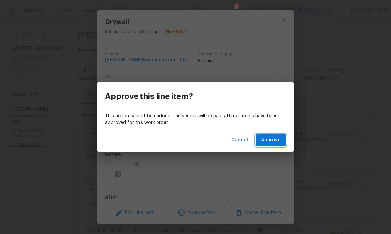
click at [274, 141] on span "Approve" at bounding box center [271, 140] width 20 height 8
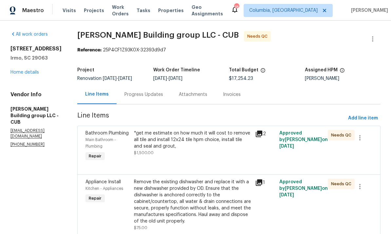
click at [218, 144] on div "*get me estimate on how much it will cost to remove all tile and install 12x24 …" at bounding box center [192, 140] width 117 height 20
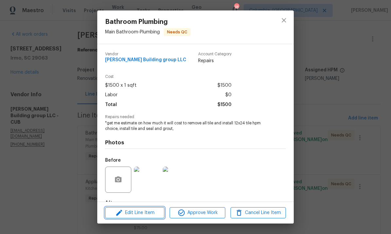
click at [155, 215] on span "Edit Line Item" at bounding box center [134, 213] width 55 height 8
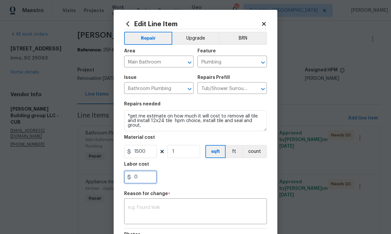
click at [149, 179] on input "0" at bounding box center [140, 177] width 33 height 13
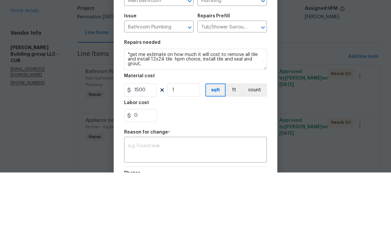
click at [146, 141] on div "Repair Upgrade BRN Area Main Bathroom ​ Feature Plumbing ​ Issue Bathroom Plumb…" at bounding box center [195, 156] width 143 height 255
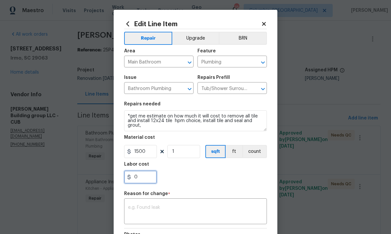
click at [146, 182] on input "0" at bounding box center [140, 177] width 33 height 13
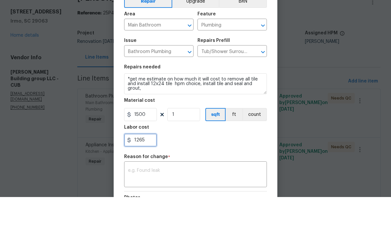
type input "1265"
click at [167, 205] on textarea at bounding box center [195, 212] width 135 height 14
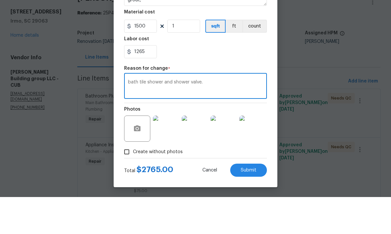
scroll to position [90, 0]
type textarea "bath tile shower and shower valve."
click at [256, 201] on button "Submit" at bounding box center [248, 207] width 37 height 13
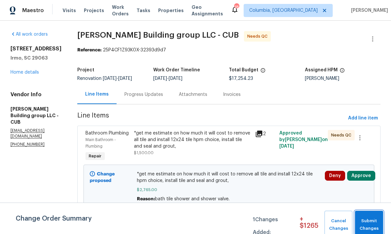
click at [368, 223] on span "Submit Changes" at bounding box center [369, 224] width 22 height 15
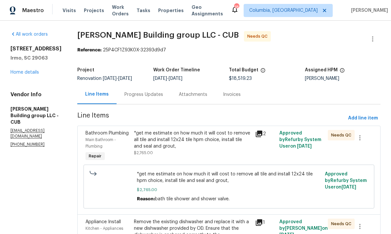
click at [194, 130] on div "*get me estimate on how much it will cost to remove all tile and install 12x24 …" at bounding box center [192, 140] width 117 height 20
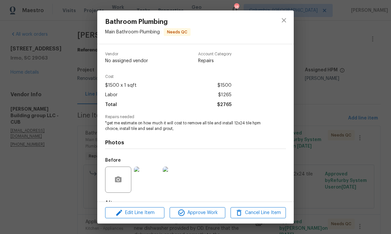
scroll to position [0, 0]
click at [202, 215] on span "Approve Work" at bounding box center [197, 213] width 51 height 8
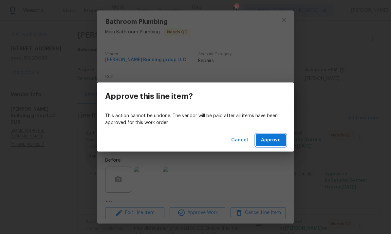
click at [276, 141] on span "Approve" at bounding box center [271, 140] width 20 height 8
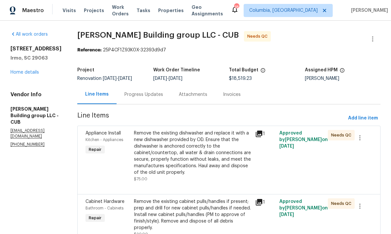
click at [213, 163] on div "Remove the existing dishwasher and replace it with a new dishwasher provided by…" at bounding box center [192, 153] width 117 height 46
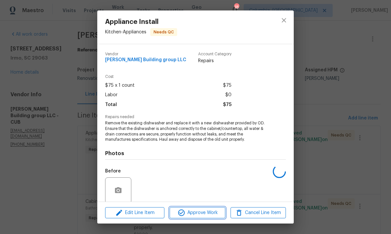
click at [201, 213] on span "Approve Work" at bounding box center [197, 213] width 51 height 8
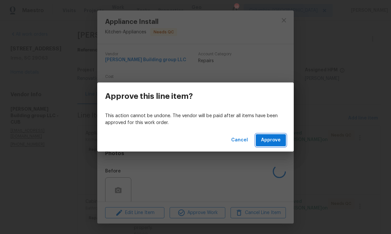
click at [270, 146] on button "Approve" at bounding box center [271, 140] width 30 height 12
click at [277, 142] on span "Loading..." at bounding box center [269, 140] width 23 height 8
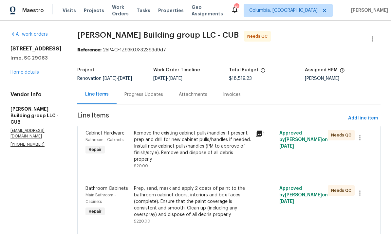
click at [230, 153] on div "Remove the existing cabinet pulls/handles if present; prep and drill for new ca…" at bounding box center [192, 146] width 117 height 33
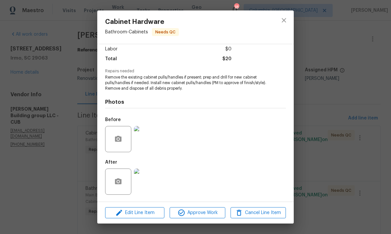
scroll to position [47, 0]
click at [150, 144] on img at bounding box center [147, 139] width 26 height 26
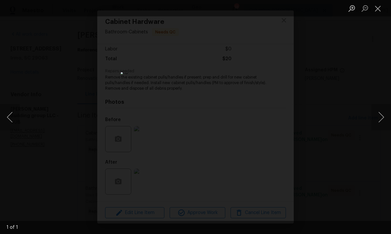
click at [382, 10] on button "Close lightbox" at bounding box center [377, 8] width 13 height 11
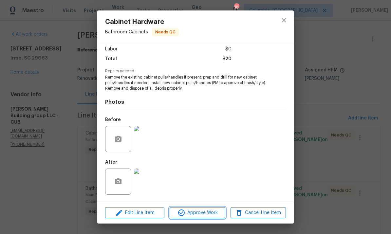
click at [197, 212] on span "Approve Work" at bounding box center [197, 213] width 51 height 8
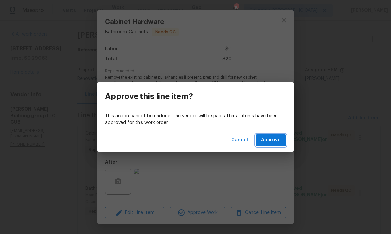
click at [271, 140] on span "Approve" at bounding box center [271, 140] width 20 height 8
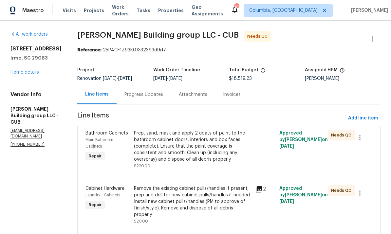
click at [216, 157] on div "Prep, sand, mask and apply 2 coats of paint to the bathroom cabinet doors, inte…" at bounding box center [192, 146] width 117 height 33
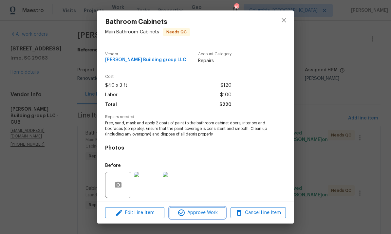
click at [211, 212] on span "Approve Work" at bounding box center [197, 213] width 51 height 8
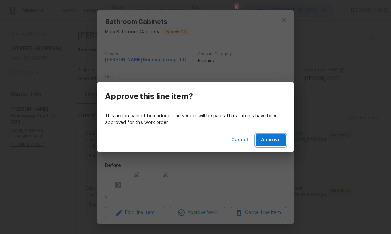
click at [273, 144] on span "Approve" at bounding box center [271, 140] width 20 height 8
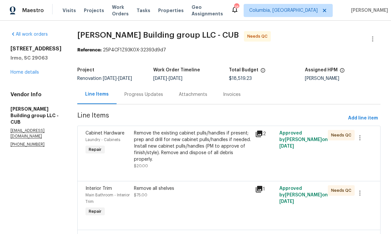
click at [224, 159] on div "Remove the existing cabinet pulls/handles if present; prep and drill for new ca…" at bounding box center [192, 149] width 117 height 39
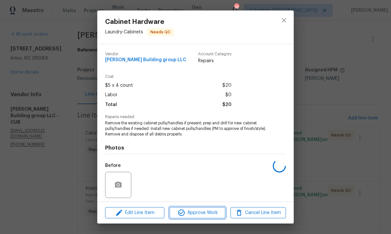
click at [213, 216] on span "Approve Work" at bounding box center [197, 213] width 51 height 8
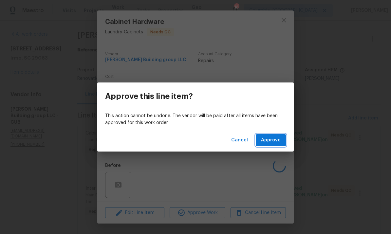
click at [274, 144] on button "Approve" at bounding box center [271, 140] width 30 height 12
click at [274, 141] on span "Loading..." at bounding box center [269, 140] width 23 height 8
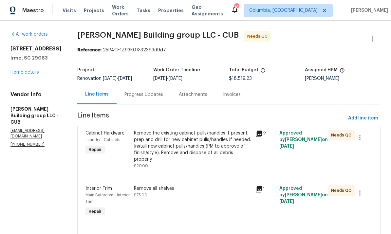
click at [208, 146] on div "Remove the existing cabinet pulls/handles if present; prep and drill for new ca…" at bounding box center [192, 146] width 117 height 33
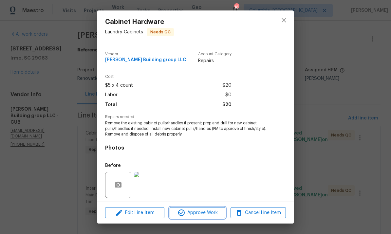
click at [199, 213] on span "Approve Work" at bounding box center [197, 213] width 51 height 8
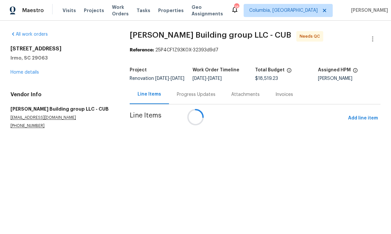
click at [272, 141] on div at bounding box center [195, 117] width 391 height 234
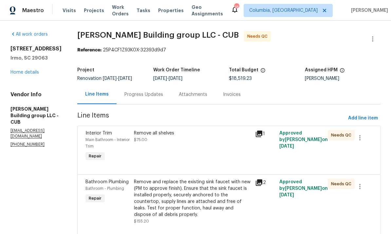
click at [211, 154] on div "Remove all shelves $75.00" at bounding box center [192, 146] width 121 height 37
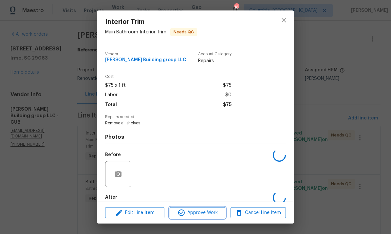
click at [197, 212] on span "Approve Work" at bounding box center [197, 213] width 51 height 8
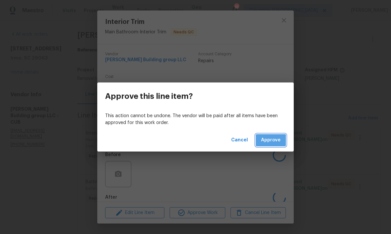
click at [270, 141] on span "Approve" at bounding box center [271, 140] width 20 height 8
click at [273, 141] on span "Loading..." at bounding box center [269, 140] width 23 height 8
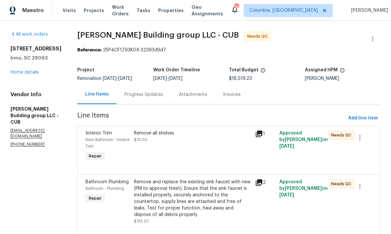
scroll to position [0, 0]
click at [217, 147] on div "Remove all shelves $75.00" at bounding box center [192, 146] width 121 height 37
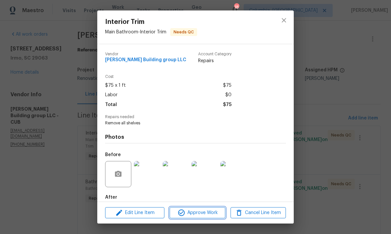
click at [208, 213] on span "Approve Work" at bounding box center [197, 213] width 51 height 8
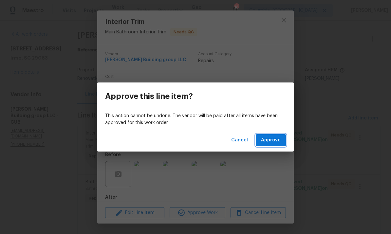
click at [270, 142] on span "Approve" at bounding box center [271, 140] width 20 height 8
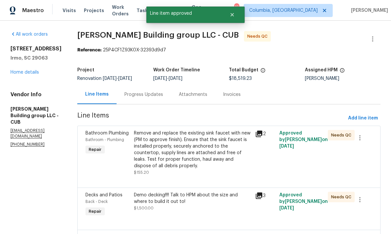
click at [208, 157] on div "Remove and replace the existing sink faucet with new (PM to approve finish). En…" at bounding box center [192, 149] width 117 height 39
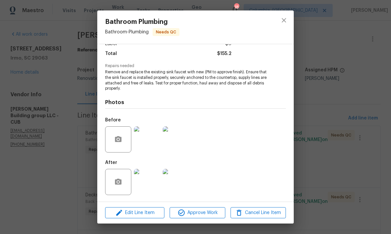
scroll to position [52, 0]
click at [205, 211] on span "Approve Work" at bounding box center [197, 213] width 51 height 8
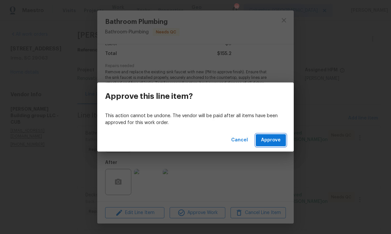
click at [277, 137] on span "Approve" at bounding box center [271, 140] width 20 height 8
click at [272, 141] on span "Loading..." at bounding box center [269, 140] width 23 height 8
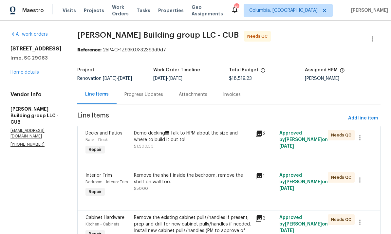
click at [184, 147] on div "Demo decking!!!! Talk to HPM about the size and where to build it out to! $1,50…" at bounding box center [192, 140] width 117 height 20
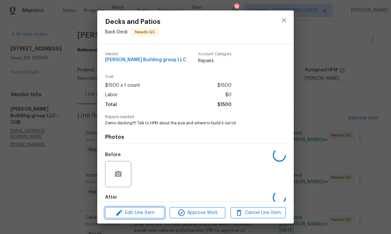
click at [147, 212] on span "Edit Line Item" at bounding box center [134, 213] width 55 height 8
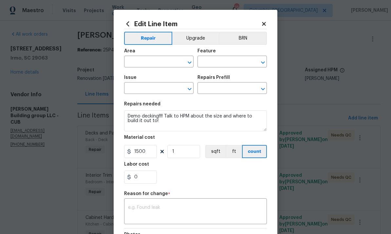
type input "Back"
type input "Deck"
type input "Decks and Patios"
type input "Add a Task $1.00"
click at [145, 181] on input "0" at bounding box center [140, 177] width 33 height 13
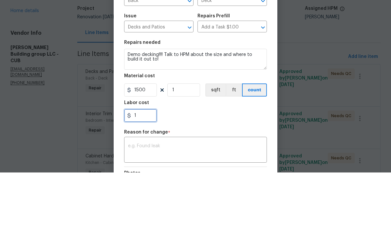
scroll to position [25, 0]
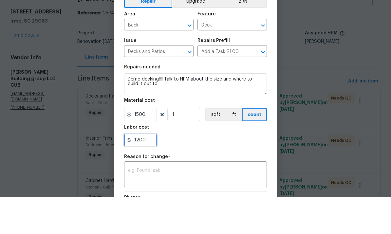
type input "1200"
click at [183, 200] on div "x ​" at bounding box center [195, 212] width 143 height 24
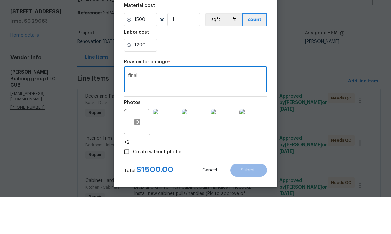
scroll to position [96, 0]
click at [230, 52] on section "Repairs needed Demo decking!!!! Talk to HPM about the size and where to build i…" at bounding box center [195, 48] width 143 height 90
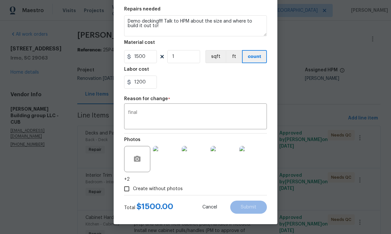
click at [228, 119] on textarea "final" at bounding box center [195, 117] width 135 height 14
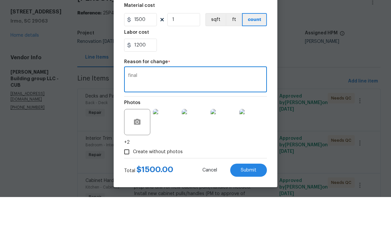
type textarea "final"
click at [244, 205] on span "Submit" at bounding box center [249, 207] width 16 height 5
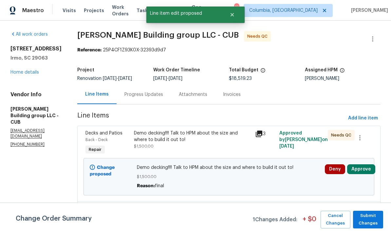
scroll to position [0, 0]
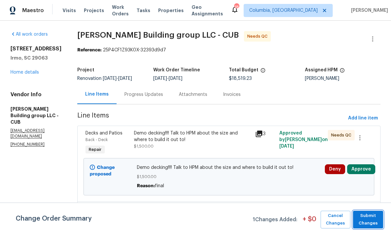
click at [368, 219] on span "Submit Changes" at bounding box center [368, 219] width 24 height 15
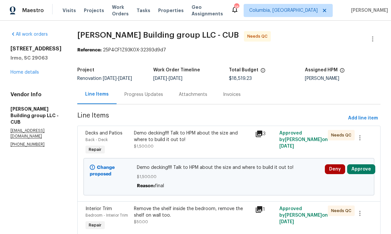
click at [195, 130] on div "Demo decking!!!! Talk to HPM about the size and where to build it out to! $1,50…" at bounding box center [192, 140] width 117 height 20
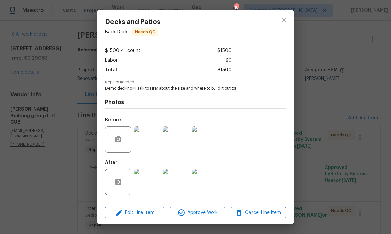
scroll to position [36, 0]
click at [286, 23] on icon "close" at bounding box center [284, 20] width 8 height 8
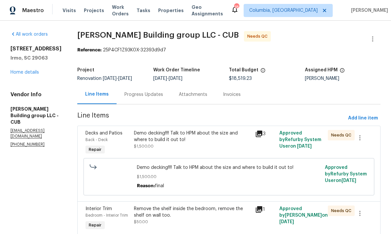
click at [186, 130] on div "Demo decking!!!! Talk to HPM about the size and where to build it out to! $1,50…" at bounding box center [192, 140] width 117 height 20
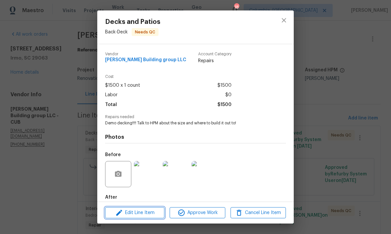
click at [148, 214] on span "Edit Line Item" at bounding box center [134, 213] width 55 height 8
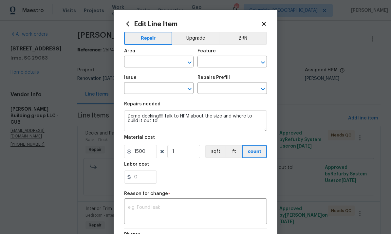
type input "Back"
type input "Deck"
type input "Decks and Patios"
type input "Add a Task $1.00"
click at [147, 180] on input "0" at bounding box center [140, 177] width 33 height 13
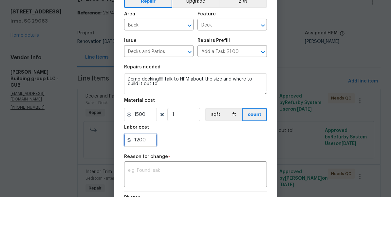
type input "1200"
click at [188, 205] on textarea at bounding box center [195, 212] width 135 height 14
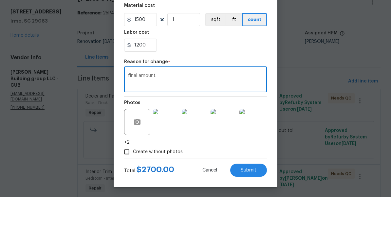
scroll to position [96, 0]
type textarea "final amount."
click at [245, 201] on button "Submit" at bounding box center [248, 207] width 37 height 13
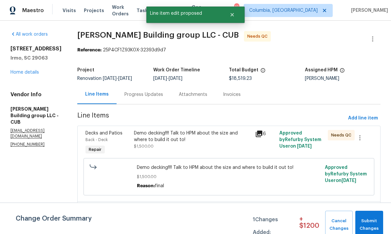
scroll to position [0, 0]
click at [370, 222] on span "Submit Changes" at bounding box center [369, 224] width 21 height 15
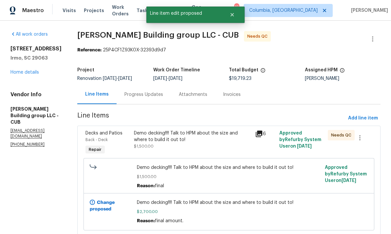
click at [199, 130] on div "Demo decking!!!! Talk to HPM about the size and where to build it out to! $1,50…" at bounding box center [192, 140] width 117 height 20
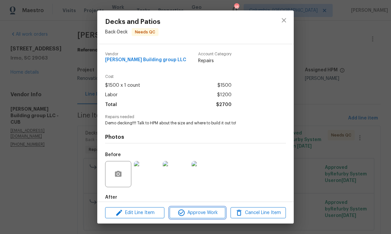
click at [198, 213] on span "Approve Work" at bounding box center [197, 213] width 51 height 8
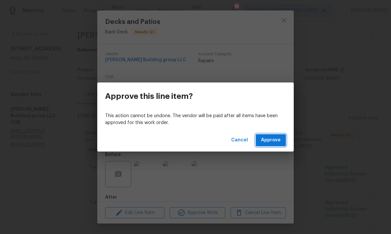
click at [274, 141] on span "Approve" at bounding box center [271, 140] width 20 height 8
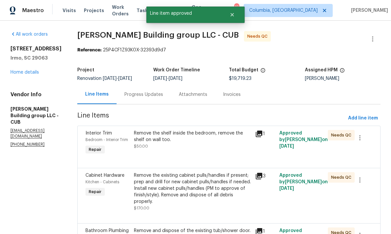
click at [224, 147] on div "Remove the shelf inside the bedroom, remove the shelf on wall too. $50.00" at bounding box center [192, 140] width 117 height 20
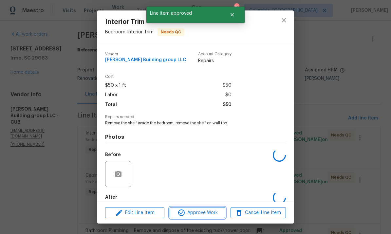
click at [201, 216] on span "Approve Work" at bounding box center [197, 213] width 51 height 8
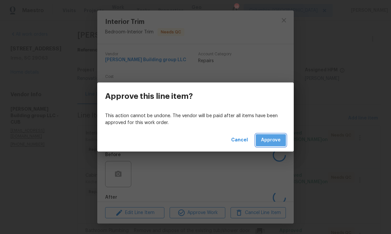
click at [276, 137] on span "Approve" at bounding box center [271, 140] width 20 height 8
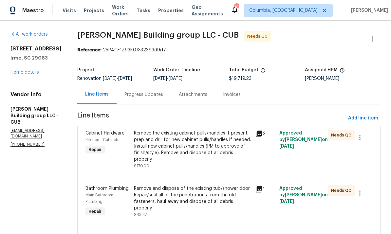
click at [196, 154] on div "Remove the existing cabinet pulls/handles if present; prep and drill for new ca…" at bounding box center [192, 146] width 117 height 33
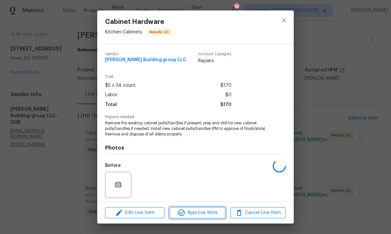
click at [206, 216] on span "Approve Work" at bounding box center [197, 213] width 51 height 8
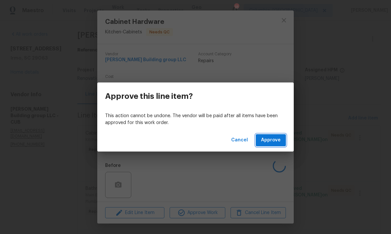
click at [274, 139] on span "Approve" at bounding box center [271, 140] width 20 height 8
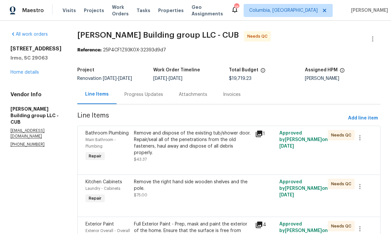
click at [211, 146] on div "Remove and dispose of the existing tub/shower door. Repair/seal all of the pene…" at bounding box center [192, 143] width 117 height 26
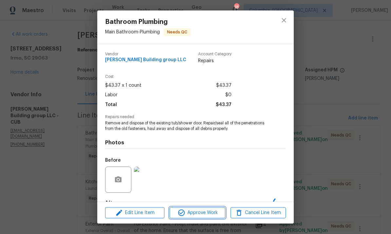
click at [199, 213] on span "Approve Work" at bounding box center [197, 213] width 51 height 8
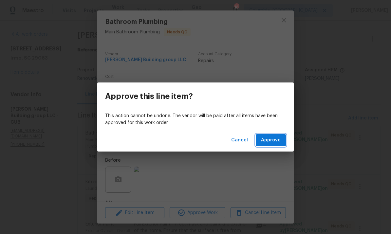
click at [276, 138] on span "Approve" at bounding box center [271, 140] width 20 height 8
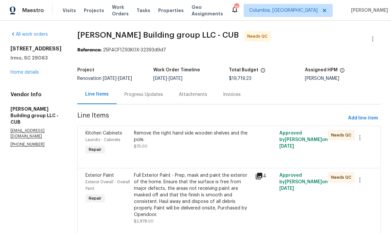
click at [206, 146] on div "Remove the right hand side wooden shelves and the pole. $75.00" at bounding box center [192, 140] width 117 height 20
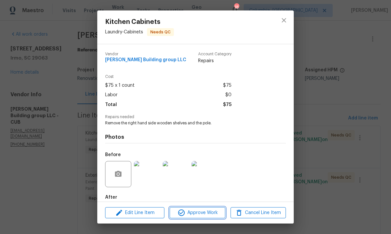
click at [205, 216] on span "Approve Work" at bounding box center [197, 213] width 51 height 8
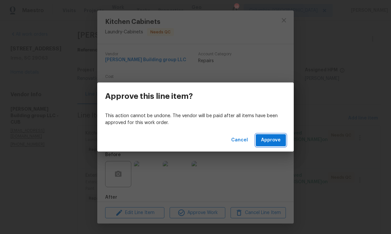
click at [272, 139] on span "Approve" at bounding box center [271, 140] width 20 height 8
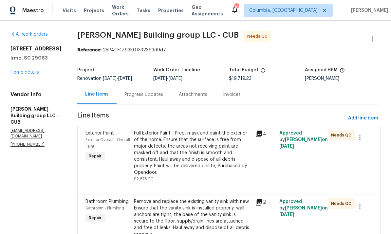
click at [189, 159] on div "Full Exterior Paint - Prep, mask and paint the exterior of the home. Ensure tha…" at bounding box center [192, 153] width 117 height 46
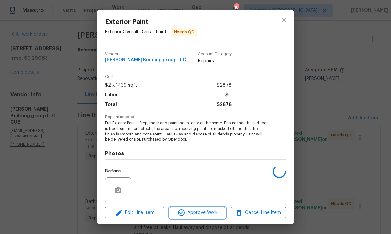
click at [200, 217] on span "Approve Work" at bounding box center [197, 213] width 51 height 8
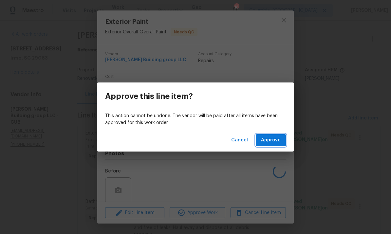
click at [274, 143] on span "Approve" at bounding box center [271, 140] width 20 height 8
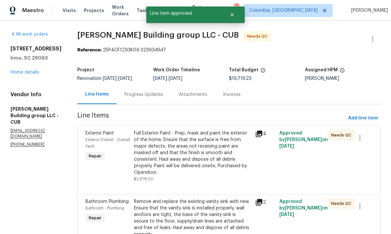
click at [207, 148] on div "Full Exterior Paint - Prep, mask and paint the exterior of the home. Ensure tha…" at bounding box center [192, 153] width 117 height 46
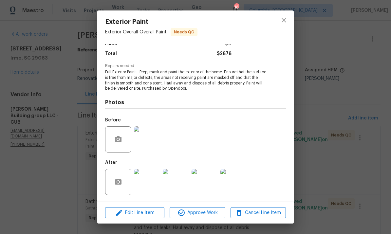
scroll to position [52, 0]
click at [197, 216] on span "Approve Work" at bounding box center [197, 213] width 51 height 8
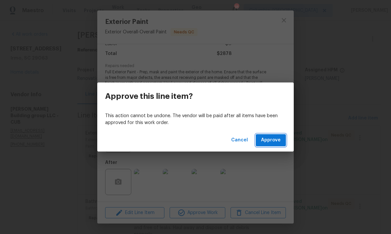
click at [272, 141] on span "Approve" at bounding box center [271, 140] width 20 height 8
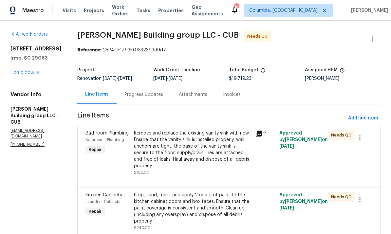
click at [207, 155] on div "Remove and replace the existing vanity sink with new. Ensure that the vanity si…" at bounding box center [192, 149] width 117 height 39
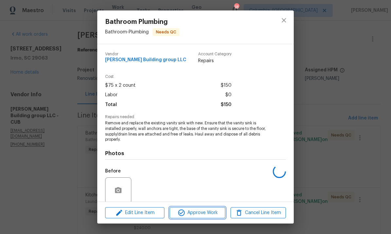
click at [201, 214] on span "Approve Work" at bounding box center [197, 213] width 51 height 8
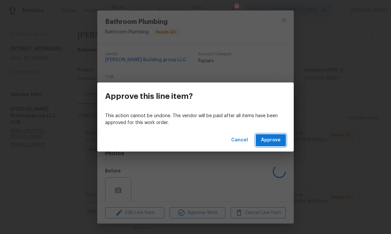
click at [275, 138] on span "Approve" at bounding box center [271, 140] width 20 height 8
click at [275, 142] on span "Loading..." at bounding box center [269, 140] width 23 height 8
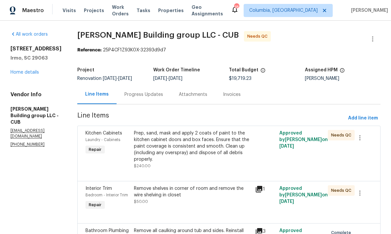
click at [210, 153] on div "Prep, sand, mask and apply 2 coats of paint to the kitchen cabinet doors and bo…" at bounding box center [192, 146] width 117 height 33
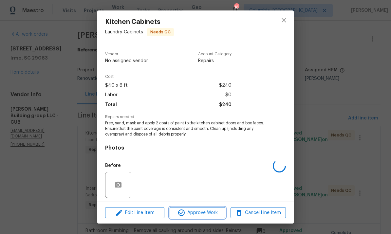
click at [198, 214] on span "Approve Work" at bounding box center [197, 213] width 51 height 8
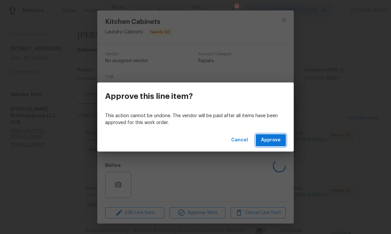
click at [277, 140] on span "Approve" at bounding box center [271, 140] width 20 height 8
click at [269, 143] on span "Loading..." at bounding box center [269, 140] width 23 height 8
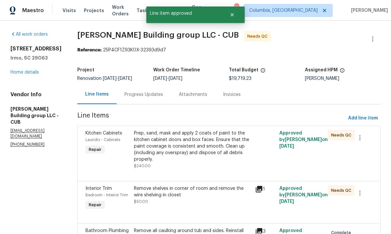
click at [210, 155] on div "Prep, sand, mask and apply 2 coats of paint to the kitchen cabinet doors and bo…" at bounding box center [192, 146] width 117 height 33
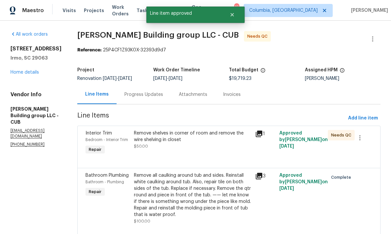
click at [219, 143] on div "Remove shelves in corner of room and remove the wire shelving in closet $50.00" at bounding box center [192, 140] width 117 height 20
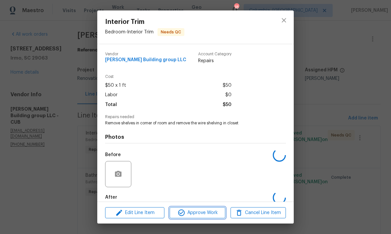
click at [203, 214] on span "Approve Work" at bounding box center [197, 213] width 51 height 8
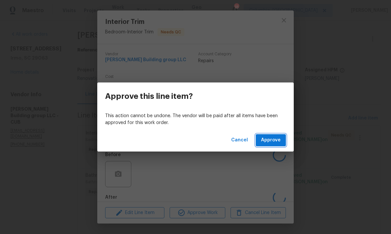
click at [274, 140] on span "Approve" at bounding box center [271, 140] width 20 height 8
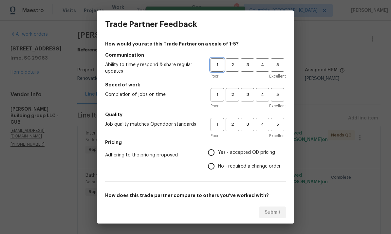
click at [217, 66] on span "1" at bounding box center [217, 65] width 12 height 8
click at [218, 99] on button "1" at bounding box center [217, 94] width 13 height 13
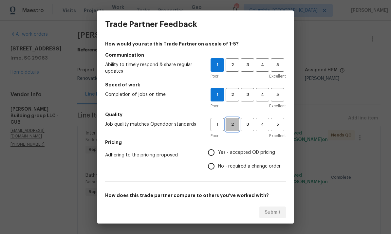
click at [229, 127] on span "2" at bounding box center [232, 125] width 12 height 8
click at [215, 168] on input "No - required a change order" at bounding box center [211, 167] width 14 height 14
radio input "true"
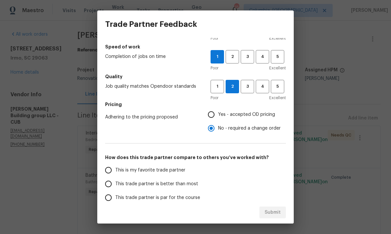
scroll to position [38, 0]
click at [221, 86] on span "1" at bounding box center [217, 87] width 12 height 8
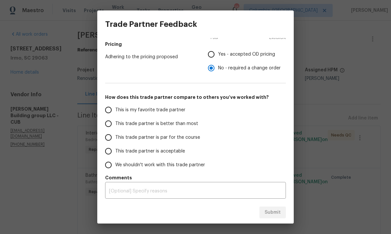
scroll to position [98, 0]
click at [109, 167] on input "We shouldn't work with this trade partner" at bounding box center [109, 165] width 14 height 14
click at [133, 190] on textarea at bounding box center [195, 191] width 173 height 5
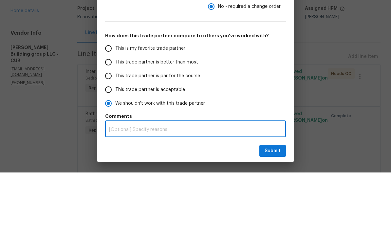
radio input "true"
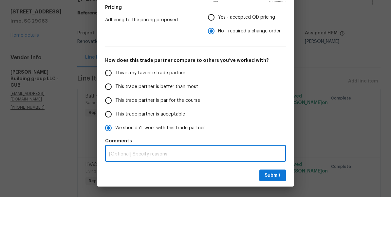
radio input "false"
type textarea "I"
radio input "false"
type textarea "I"
radio input "false"
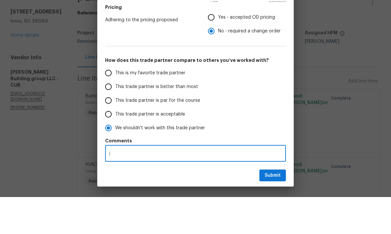
type textarea "I w"
radio input "false"
type textarea "I wa"
radio input "false"
type textarea "I wal"
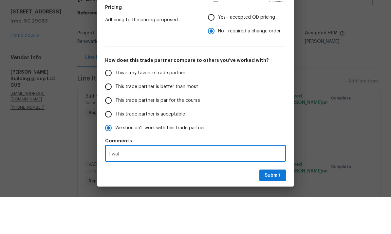
radio input "false"
type textarea "I walk"
radio input "false"
type textarea "I walke"
radio input "false"
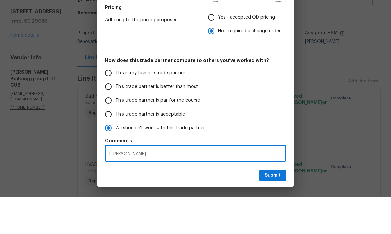
type textarea "I walked"
radio input "false"
type textarea "I walked"
radio input "false"
type textarea "I walked t"
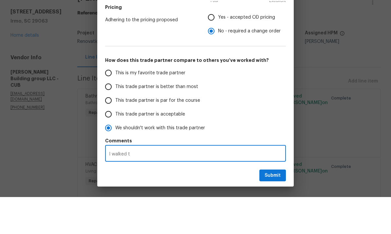
radio input "false"
type textarea "I walked thi"
radio input "false"
type textarea "I walked this"
radio input "false"
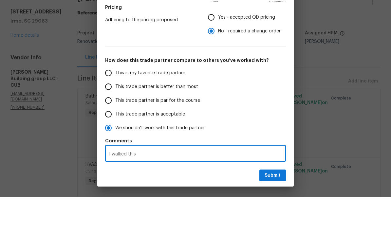
type textarea "I walked this"
radio input "false"
type textarea "I walked this jo"
radio input "false"
type textarea "I walked this job"
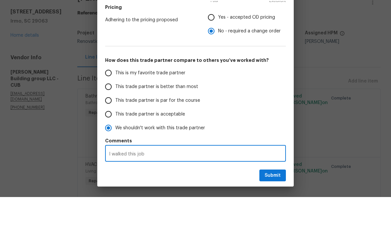
radio input "false"
type textarea "I walked this job w"
radio input "false"
type textarea "I walked this job wit"
radio input "false"
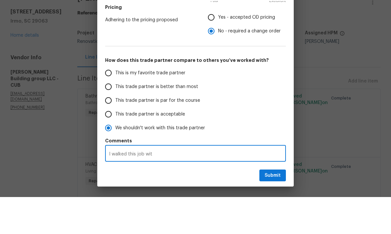
type textarea "I walked this job with"
radio input "false"
type textarea "I walked this job with"
radio input "false"
type textarea "I walked this job with A"
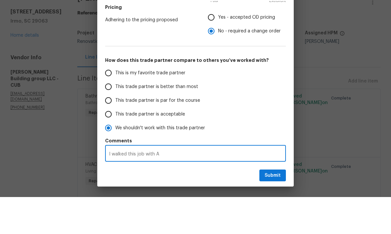
radio input "false"
type textarea "I walked this job with Ar"
radio input "false"
type textarea "I walked this job with Art"
radio input "false"
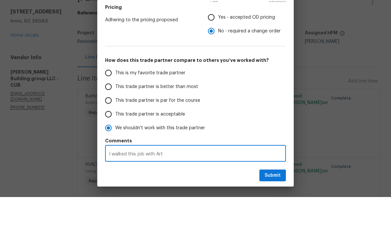
type textarea "I walked this job with Artu"
radio input "false"
type textarea "I walked this job with Artur"
radio input "false"
type textarea "I walked this job with Arturo"
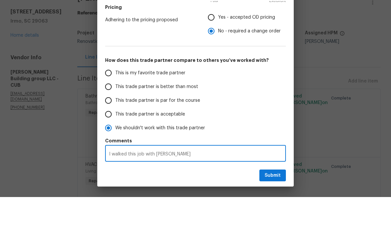
radio input "false"
type textarea "I walked this job with Arturo"
radio input "false"
type textarea "I walked this job with Arturo a"
radio input "false"
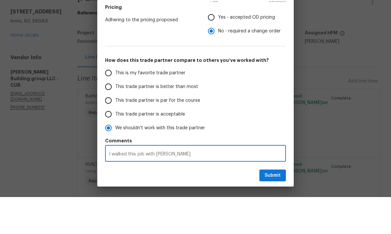
type textarea "I walked this job with Arturo af"
radio input "false"
type textarea "I walked this job with Arturo aft"
radio input "false"
type textarea "I walked this job with Arturo afte"
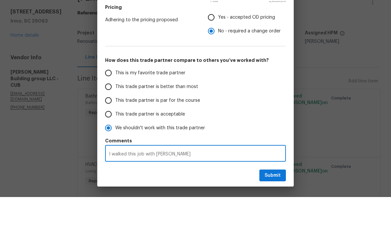
radio input "false"
type textarea "I walked this job with Arturo after"
radio input "false"
type textarea "I walked this job with Arturo after"
radio input "false"
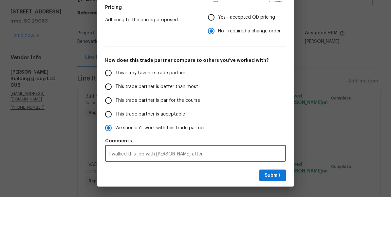
type textarea "I walked this job with Arturo after I"
radio input "false"
type textarea "I walked this job with Arturo after I"
radio input "false"
type textarea "I walked this job with Arturo after I i"
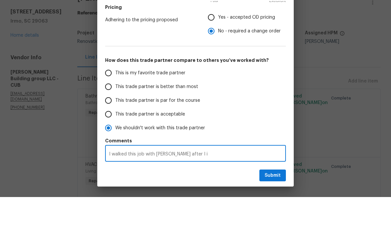
radio input "false"
type textarea "I walked this job with Arturo after I in"
radio input "false"
type textarea "I walked this job with Arturo after I inp"
radio input "false"
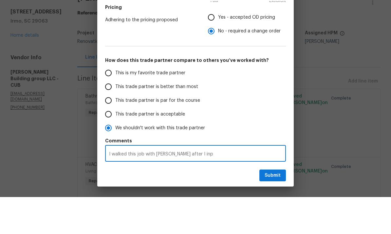
type textarea "I walked this job with Arturo after I inpu"
radio input "false"
type textarea "I walked this job with Arturo after I input"
radio input "false"
type textarea "I walked this job with Arturo after I input"
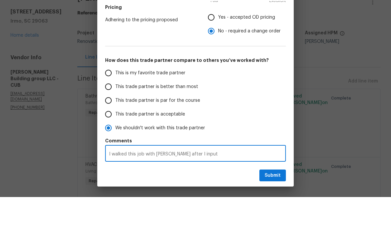
radio input "false"
type textarea "I walked this job with Arturo after I input th"
radio input "false"
type textarea "I walked this job with Arturo after I input the"
radio input "false"
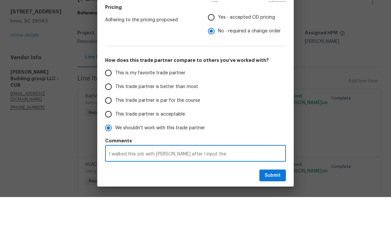
type textarea "I walked this job with Arturo after I input the"
radio input "false"
type textarea "I walked this job with Arturo after I input the."
radio input "false"
type textarea "I walked this job with Arturo after I input the."
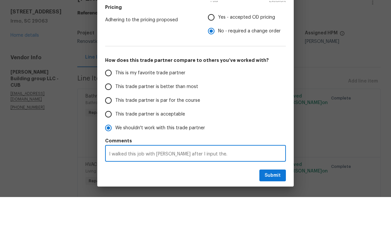
radio input "false"
type textarea "I walked this job with Arturo after I input the. S"
radio input "false"
type textarea "I walked this job with Arturo after I input the. Sc"
radio input "false"
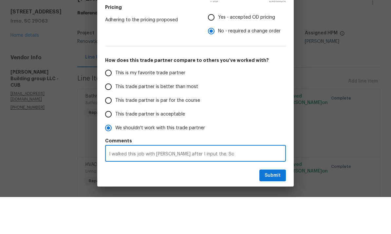
type textarea "I walked this job with Arturo after I input the. Sco"
radio input "false"
type textarea "I walked this job with Arturo after I input the. Scop"
radio input "false"
type textarea "I walked this job with Arturo after I input the. Scope."
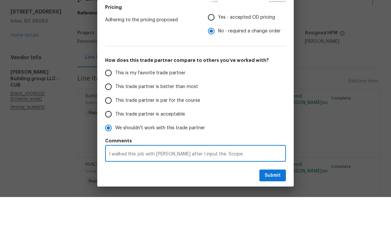
radio input "false"
type textarea "I walked this job with Arturo after I input the. Scope."
radio input "false"
type textarea "I walked this job with Arturo after I input the. Scope. A"
radio input "false"
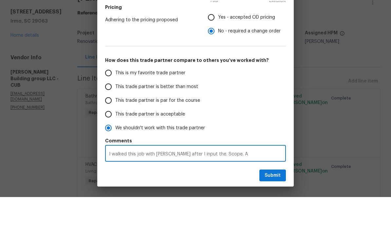
type textarea "I walked this job with Arturo after I input the. Scope. Af"
radio input "false"
type textarea "I walked this job with Arturo after I input the. Scope. Aft"
radio input "false"
type textarea "I walked this job with Arturo after I input the. Scope. After"
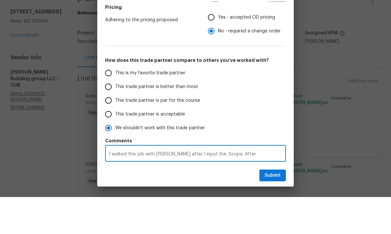
radio input "false"
type textarea "I walked this job with Arturo after I input the. Scope. After"
radio input "false"
type textarea "I walked this job with Arturo after I input the. Scope. After I"
radio input "false"
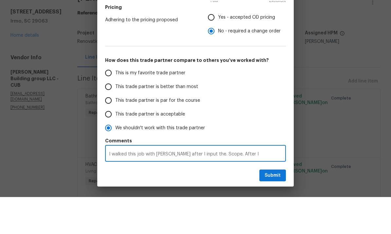
type textarea "I walked this job with Arturo after I input the. Scope. After I"
radio input "false"
type textarea "I walked this job with Arturo after I input the. Scope. After I l"
radio input "false"
type textarea "I walked this job with Arturo after I input the. Scope. After I lef"
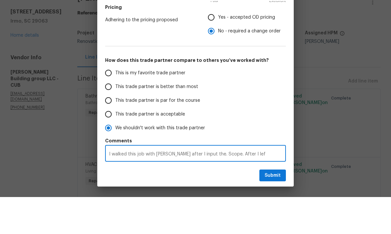
radio input "false"
type textarea "I walked this job with Arturo after I input the. Scope. After I left"
radio input "false"
type textarea "I walked this job with Arturo after I input the. Scope. After I left"
radio input "false"
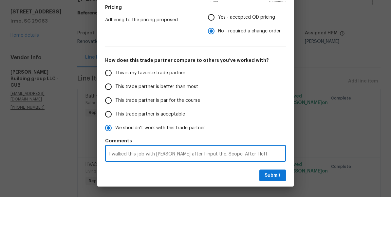
type textarea "I walked this job with Arturo after I input the. Scope. After I left h"
radio input "false"
type textarea "I walked this job with Arturo after I input the. Scope. After I left he"
radio input "false"
type textarea "I walked this job with Arturo after I input the. Scope. After I left he"
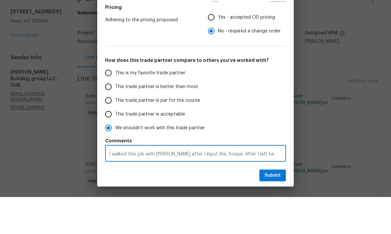
radio input "false"
type textarea "I walked this job with Arturo after I input the. Scope. After I left he n"
radio input "false"
type textarea "I walked this job with Arturo after I input the. Scope. After I left he ne"
radio input "false"
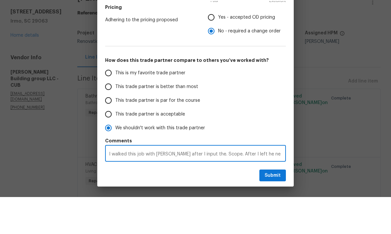
type textarea "I walked this job with Arturo after I input the. Scope. After I left he nev"
radio input "false"
type textarea "I walked this job with Arturo after I input the. Scope. After I left he neve"
radio input "false"
type textarea "I walked this job with Arturo after I input the. Scope. After I left he never"
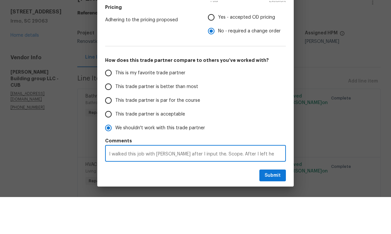
radio input "false"
type textarea "I walked this job with Arturo after I input the. Scope. After I left he never"
radio input "false"
type textarea "I walked this job with Arturo after I input the. Scope. After I left he never l"
radio input "false"
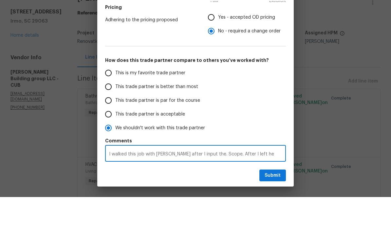
type textarea "I walked this job with Arturo after I input the. Scope. After I left he never le"
radio input "false"
type textarea "I walked this job with Arturo after I input the. Scope. After I left he never l"
radio input "false"
type textarea "I walked this job with Arturo after I input the. Scope. After I left he never lo"
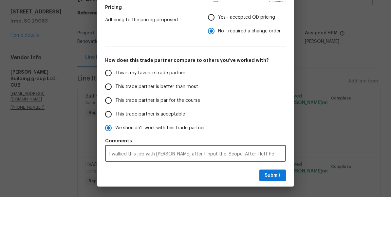
radio input "false"
type textarea "I walked this job with Arturo after I input the. Scope. After I left he never l…"
radio input "false"
type textarea "I walked this job with Arturo after I input the. Scope. After I left he never l…"
radio input "false"
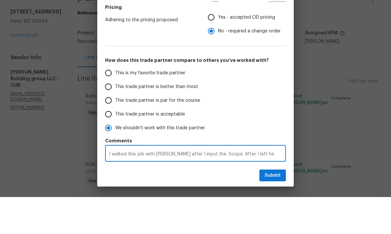
type textarea "I walked this job with Arturo after I input the. Scope. After I left he never l…"
radio input "false"
type textarea "I walked this job with Arturo after I input the. Scope. After I left he never l…"
radio input "false"
type textarea "I walked this job with Arturo after I input the. Scope. After I left he never l…"
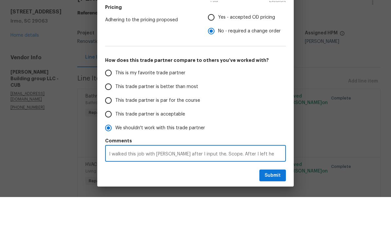
radio input "false"
type textarea "I walked this job with Arturo after I input the. Scope. After I left he never l…"
radio input "false"
type textarea "I walked this job with Arturo after I input the. Scope. After I left he never l…"
radio input "false"
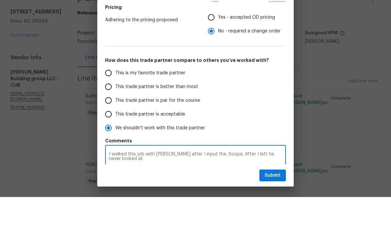
type textarea "I walked this job with Arturo after I input the. Scope. After I left he never l…"
radio input "false"
type textarea "I walked this job with Arturo after I input the. Scope. After I left he never l…"
radio input "false"
type textarea "I walked this job with Arturo after I input the. Scope. After I left he never l…"
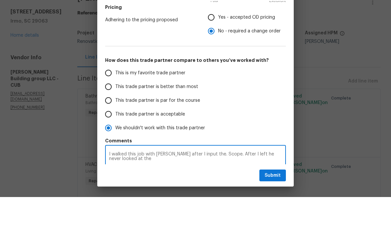
radio input "false"
type textarea "I walked this job with Arturo after I input the. Scope. After I left he never l…"
radio input "false"
type textarea "I walked this job with Arturo after I input the. Scope. After I left he never l…"
radio input "false"
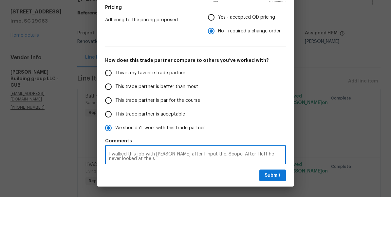
type textarea "I walked this job with Arturo after I input the. Scope. After I left he never l…"
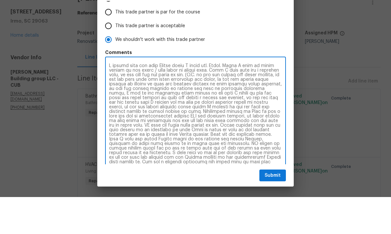
scroll to position [199, 0]
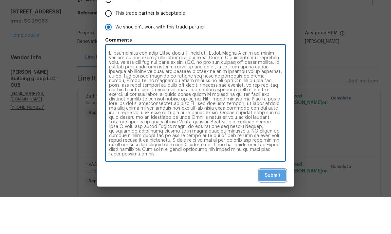
click at [273, 209] on span "Submit" at bounding box center [273, 213] width 16 height 8
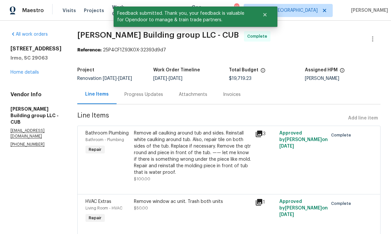
click at [300, 85] on div "Line Items Progress Updates Attachments Invoices" at bounding box center [228, 95] width 303 height 20
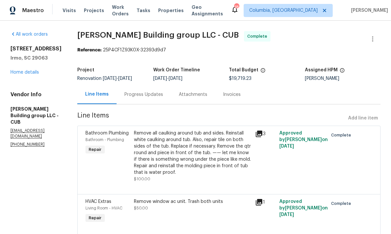
scroll to position [0, 0]
click at [30, 70] on link "Home details" at bounding box center [24, 72] width 28 height 5
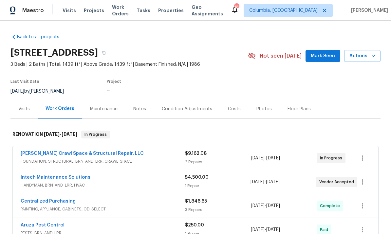
click at [33, 76] on div "Last Visit Date 9/25/2025 by Alex Baum Project ..." at bounding box center [121, 88] width 222 height 24
click at [263, 106] on div "Photos" at bounding box center [263, 109] width 15 height 7
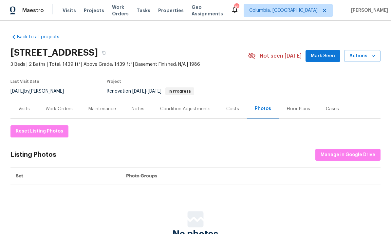
click at [59, 106] on div "Work Orders" at bounding box center [59, 109] width 27 height 7
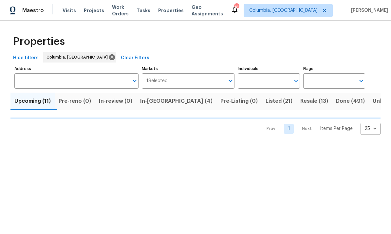
click at [32, 104] on span "Upcoming (11)" at bounding box center [32, 101] width 36 height 9
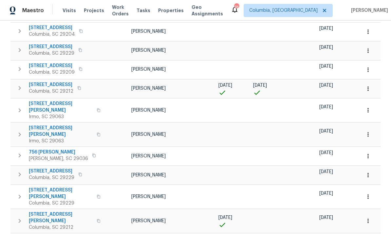
scroll to position [112, 0]
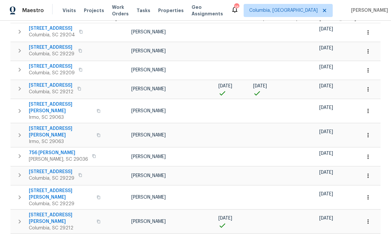
click at [50, 212] on span "260 Thornhill Rd" at bounding box center [61, 218] width 64 height 13
click at [54, 212] on span "260 Thornhill Rd" at bounding box center [61, 218] width 64 height 13
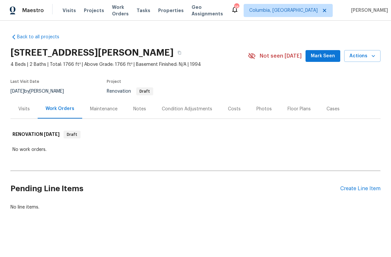
click at [137, 109] on div "Notes" at bounding box center [139, 109] width 13 height 7
click at [140, 110] on div "Notes" at bounding box center [139, 109] width 13 height 7
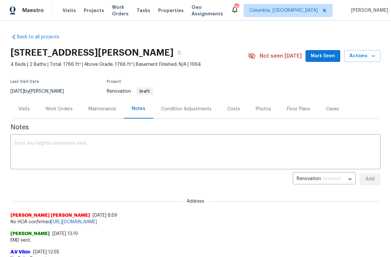
scroll to position [19, 0]
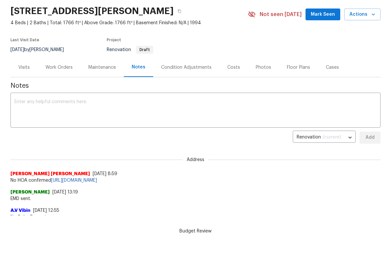
click at [193, 87] on div "Condition Adjustments" at bounding box center [186, 90] width 50 height 7
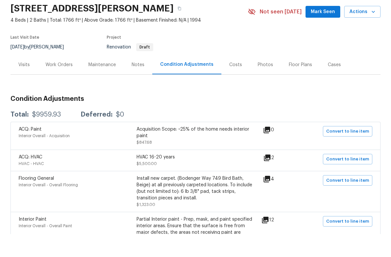
scroll to position [21, 0]
click at [58, 78] on div "Work Orders" at bounding box center [59, 87] width 43 height 19
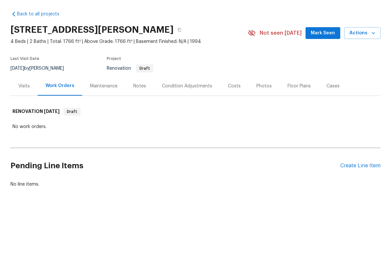
click at [357, 186] on div "Create Line Item" at bounding box center [360, 189] width 40 height 6
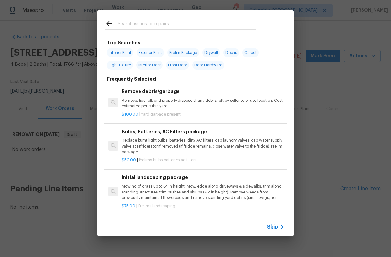
click at [152, 22] on input "text" at bounding box center [187, 25] width 139 height 10
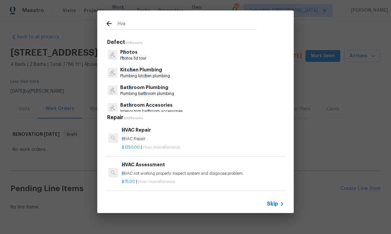
type input "Hvac"
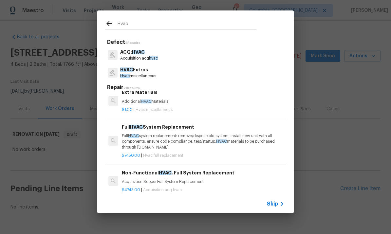
scroll to position [146, 0]
click at [192, 137] on p "Full HVAC system replacement: remove/dispose old system, install new unit with …" at bounding box center [203, 141] width 162 height 17
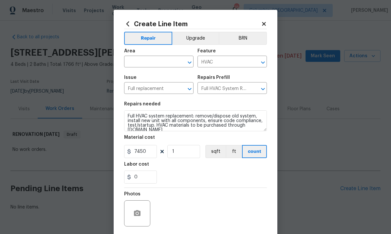
click at [153, 62] on input "text" at bounding box center [149, 62] width 51 height 10
click at [153, 80] on li "HVAC" at bounding box center [158, 77] width 69 height 11
type input "HVAC"
click at [145, 155] on input "7450" at bounding box center [140, 151] width 33 height 13
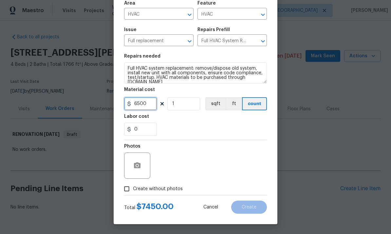
scroll to position [49, 0]
type input "6500"
click at [127, 184] on input "Create without photos" at bounding box center [127, 189] width 12 height 12
checkbox input "true"
click at [189, 161] on textarea at bounding box center [211, 166] width 111 height 26
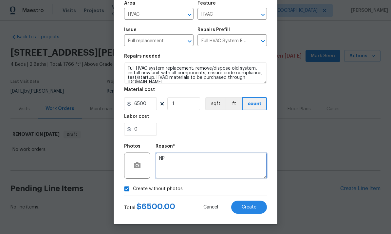
scroll to position [21, 0]
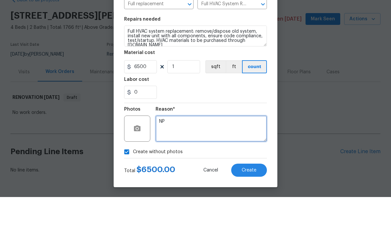
type textarea "NP"
click at [251, 205] on span "Create" at bounding box center [249, 207] width 15 height 5
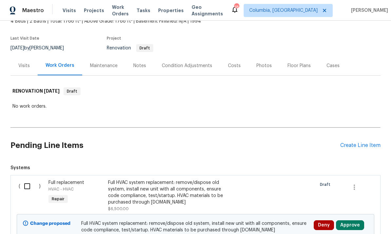
scroll to position [50, 0]
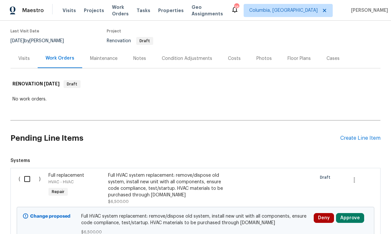
click at [364, 135] on div "Create Line Item" at bounding box center [360, 138] width 40 height 6
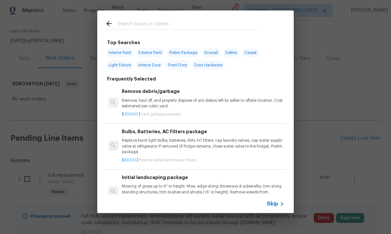
click at [163, 22] on input "text" at bounding box center [187, 25] width 139 height 10
type input "Flooring"
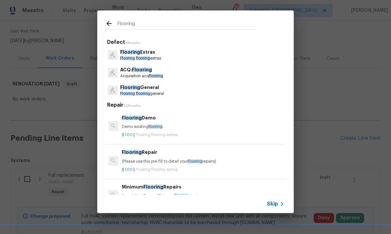
click at [164, 95] on p "Flooring flooring general" at bounding box center [142, 94] width 44 height 6
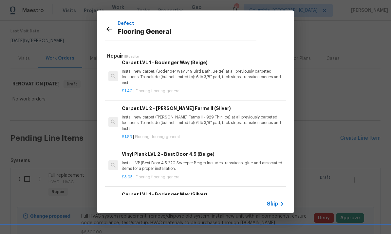
scroll to position [293, 0]
click at [183, 191] on h6 "Carpet LVL 1 - Bodenger Way (Silver)" at bounding box center [203, 194] width 162 height 7
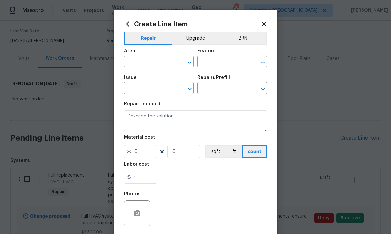
type input "Overall Flooring"
type input "Flooring General"
type input "Carpet LVL 1 - Bodenger Way (Silver) $1.40"
type textarea "Install new carpet. (Bodenger Way [GEOGRAPHIC_DATA], Silver) at all previously …"
type input "1.4"
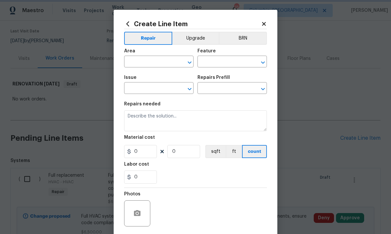
type input "1"
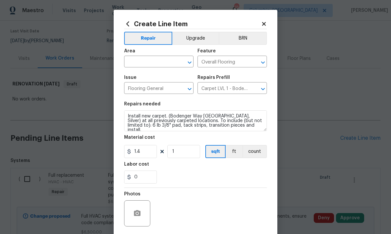
click at [158, 64] on input "text" at bounding box center [149, 62] width 51 height 10
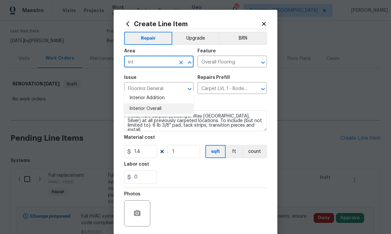
click at [171, 104] on li "Interior Overall" at bounding box center [158, 109] width 69 height 11
type input "Interior Overall"
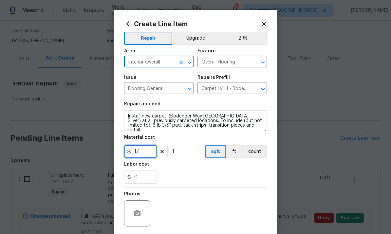
click at [149, 154] on input "1.4" at bounding box center [140, 151] width 33 height 13
type input "1.47"
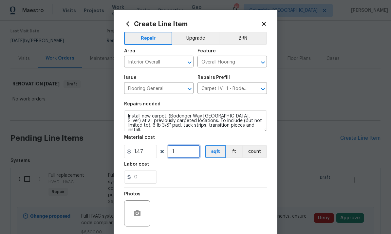
click at [184, 153] on input "1" at bounding box center [183, 151] width 33 height 13
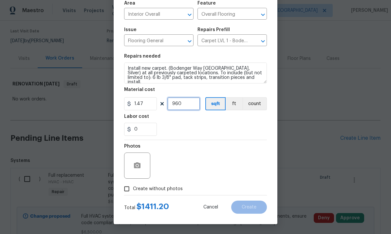
scroll to position [49, 0]
type input "960"
click at [126, 187] on input "Create without photos" at bounding box center [127, 189] width 12 height 12
checkbox input "true"
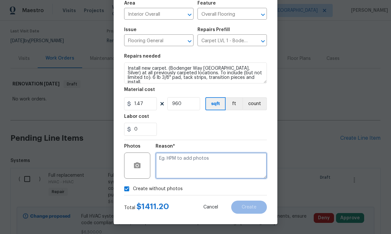
click at [179, 168] on textarea at bounding box center [211, 166] width 111 height 26
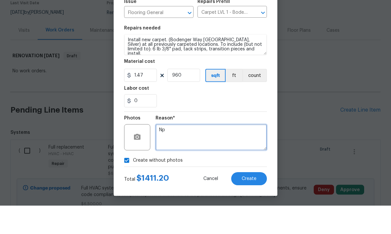
scroll to position [25, 0]
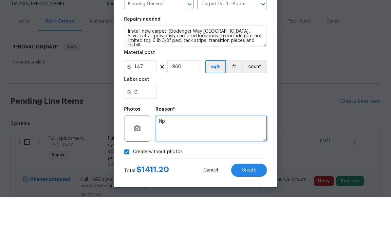
type textarea "Np"
click at [251, 205] on span "Create" at bounding box center [249, 207] width 15 height 5
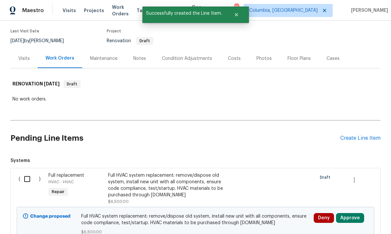
click at [358, 135] on div "Create Line Item" at bounding box center [360, 138] width 40 height 6
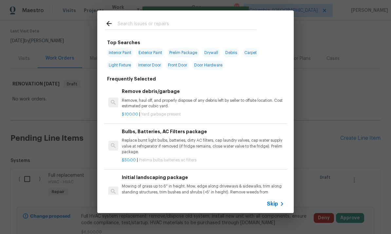
click at [165, 24] on input "text" at bounding box center [187, 25] width 139 height 10
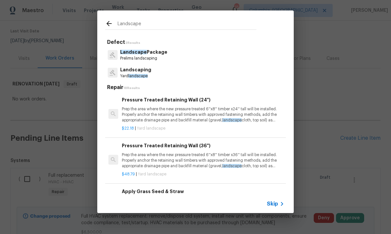
type input "Landscape"
click at [215, 57] on div "Landscape Package Prelims landscaping" at bounding box center [195, 55] width 181 height 18
click at [147, 57] on p "Prelims landscaping" at bounding box center [143, 59] width 47 height 6
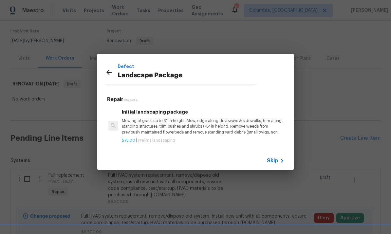
click at [195, 129] on p "Mowing of grass up to 6" in height. Mow, edge along driveways & sidewalks, trim…" at bounding box center [203, 126] width 162 height 17
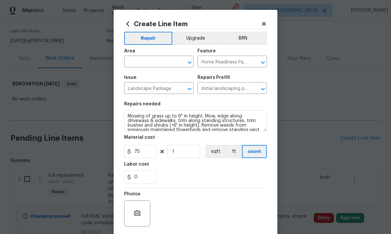
click at [160, 65] on input "text" at bounding box center [149, 62] width 51 height 10
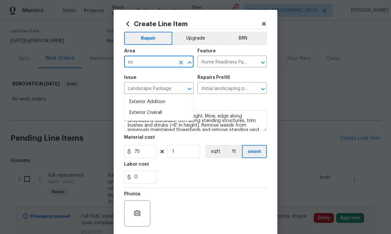
type input "ex"
click at [186, 98] on span "Issue Landscape Package ​" at bounding box center [158, 84] width 69 height 27
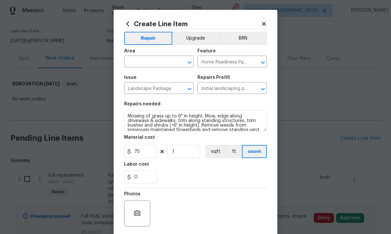
click at [184, 97] on span "Issue Landscape Package ​" at bounding box center [158, 84] width 69 height 27
click at [167, 65] on input "text" at bounding box center [149, 62] width 51 height 10
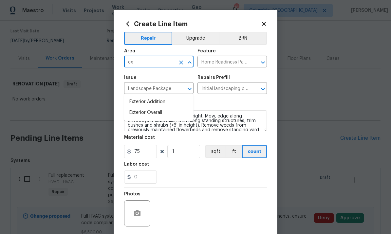
click at [166, 107] on li "Exterior Overall" at bounding box center [158, 112] width 69 height 11
type input "Exterior Overall"
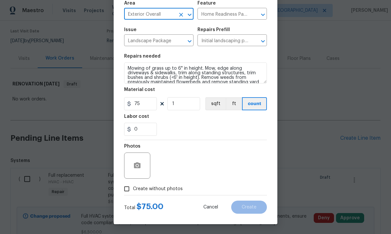
click at [129, 189] on input "Create without photos" at bounding box center [127, 189] width 12 height 12
checkbox input "true"
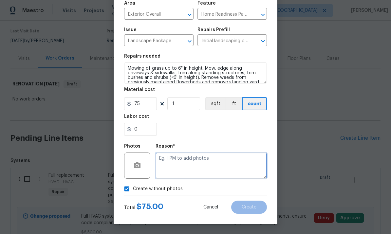
click at [191, 161] on textarea at bounding box center [211, 166] width 111 height 26
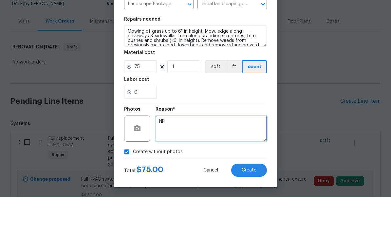
type textarea "NP"
click at [257, 201] on button "Create" at bounding box center [249, 207] width 36 height 13
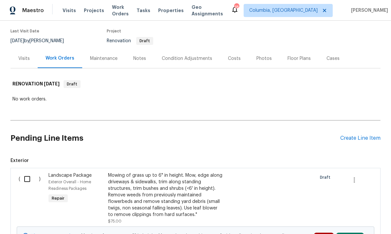
click at [360, 135] on div "Create Line Item" at bounding box center [360, 138] width 40 height 6
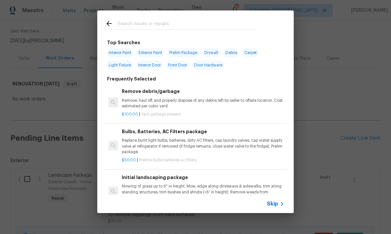
click at [144, 25] on input "text" at bounding box center [187, 25] width 139 height 10
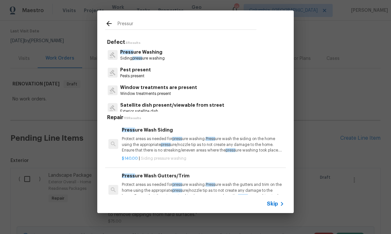
type input "Pressure"
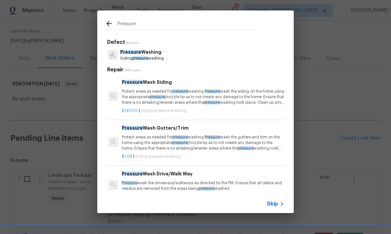
click at [172, 106] on div "$140.00 | Siding pressure washing" at bounding box center [203, 109] width 162 height 8
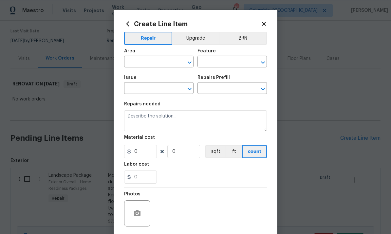
type input "Siding"
type input "Pressure Washing"
type textarea "Protect areas as needed for pressure washing. Pressure wash the siding on the h…"
type input "1"
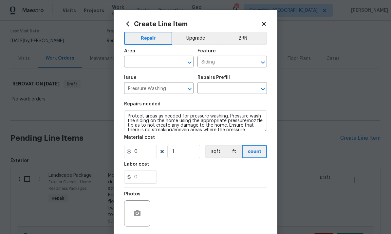
type input "Pressure Wash Siding $140.00"
type input "140"
click at [148, 64] on input "text" at bounding box center [149, 62] width 51 height 10
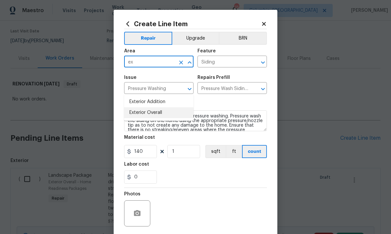
click at [174, 107] on li "Exterior Overall" at bounding box center [158, 112] width 69 height 11
type input "Exterior Overall"
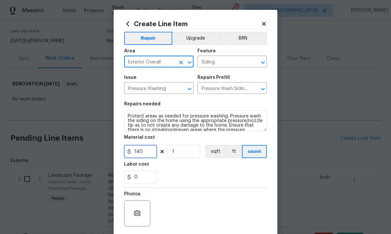
click at [148, 150] on input "140" at bounding box center [140, 151] width 33 height 13
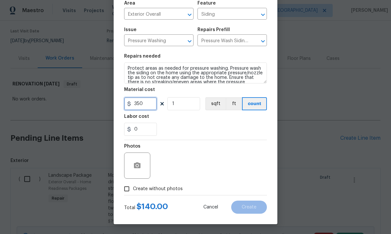
type input "350"
click at [125, 185] on input "Create without photos" at bounding box center [127, 189] width 12 height 12
checkbox input "true"
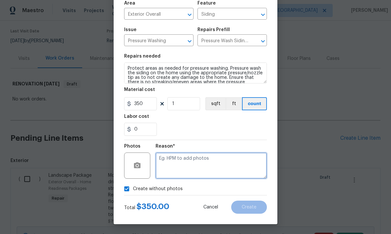
click at [205, 160] on textarea at bounding box center [211, 166] width 111 height 26
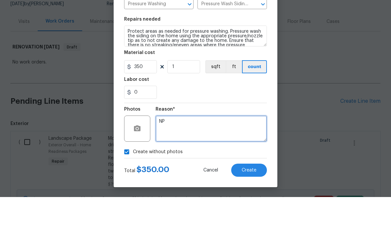
type textarea "NP"
click at [247, 205] on span "Create" at bounding box center [249, 207] width 15 height 5
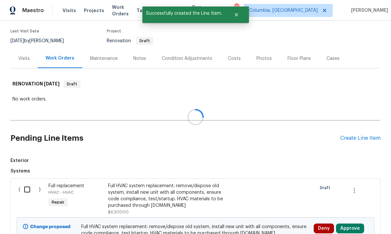
click at [356, 135] on div "Create Line Item" at bounding box center [360, 138] width 40 height 6
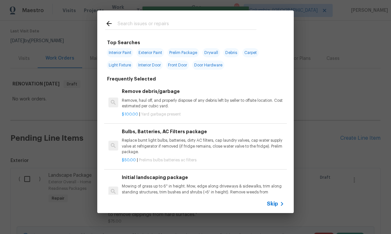
click at [163, 21] on input "text" at bounding box center [187, 25] width 139 height 10
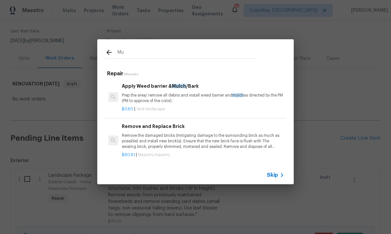
type input "M"
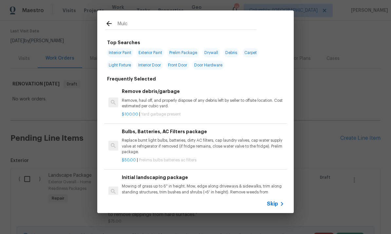
type input "Mulch"
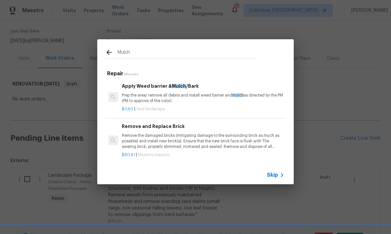
click at [210, 93] on p "Prep the area/ remove all debris and install weed barrier and mulch as directed…" at bounding box center [203, 98] width 162 height 11
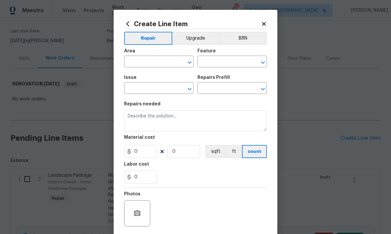
type input "Landscaping"
type textarea "Prep the area/ remove all debris and install weed barrier and mulch as directed…"
type input "1"
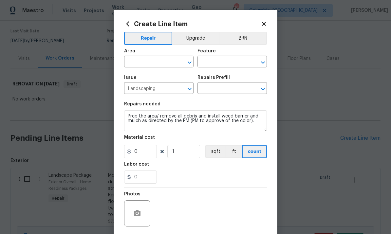
type input "Apply Weed barrier & Mulch/Bark $0.60"
type input "0.6"
click at [210, 93] on input "Apply Weed barrier & Mulch/Bark $0.60" at bounding box center [223, 89] width 51 height 10
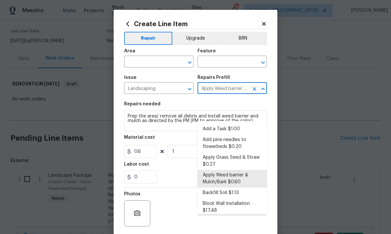
click at [153, 61] on input "text" at bounding box center [149, 62] width 51 height 10
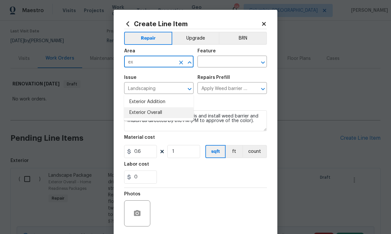
click at [165, 107] on li "Exterior Overall" at bounding box center [158, 112] width 69 height 11
type input "Exterior Overall"
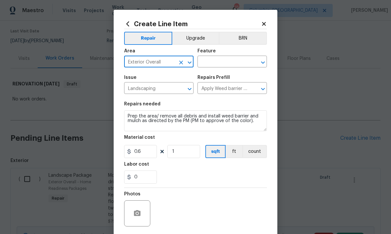
click at [230, 62] on input "text" at bounding box center [223, 62] width 51 height 10
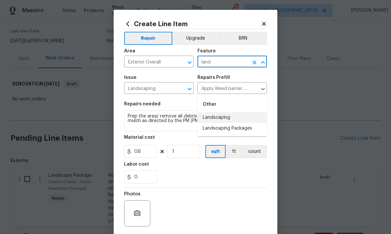
click at [232, 112] on li "Landscaping" at bounding box center [232, 117] width 69 height 11
type input "Landscaping"
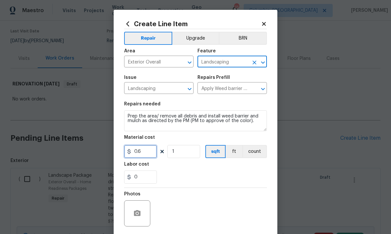
click at [145, 155] on input "0.6" at bounding box center [140, 151] width 33 height 13
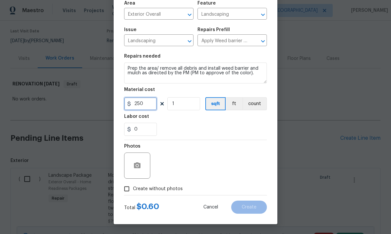
type input "250"
click at [128, 184] on input "Create without photos" at bounding box center [127, 189] width 12 height 12
checkbox input "true"
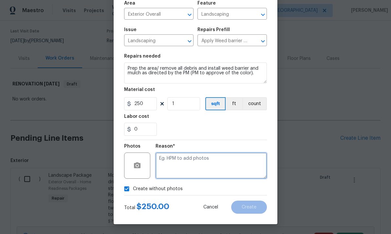
click at [204, 161] on textarea at bounding box center [211, 166] width 111 height 26
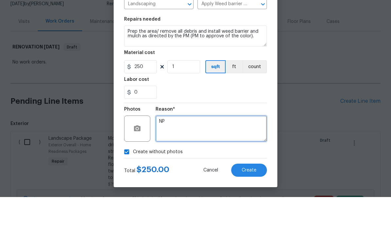
type textarea "NP"
click at [253, 205] on span "Create" at bounding box center [249, 207] width 15 height 5
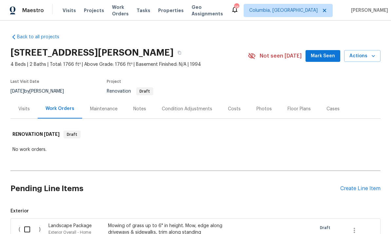
scroll to position [0, 0]
click at [188, 106] on div "Condition Adjustments" at bounding box center [187, 109] width 50 height 7
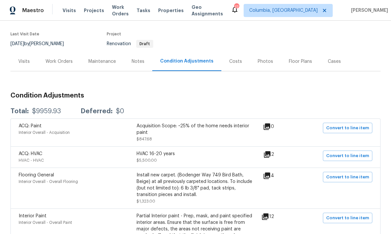
scroll to position [47, 0]
click at [60, 59] on div "Work Orders" at bounding box center [59, 62] width 27 height 7
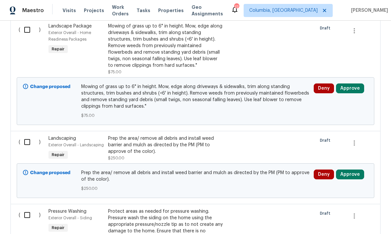
scroll to position [201, 0]
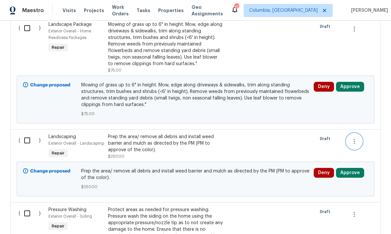
click at [355, 139] on icon "button" at bounding box center [354, 141] width 1 height 5
click at [355, 116] on li "Cancel" at bounding box center [359, 117] width 25 height 11
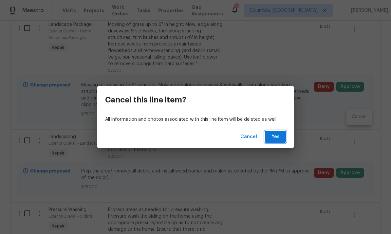
click at [280, 135] on span "Yes" at bounding box center [275, 137] width 10 height 8
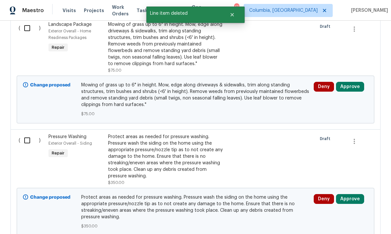
click at [343, 132] on div "Draft" at bounding box center [330, 160] width 30 height 56
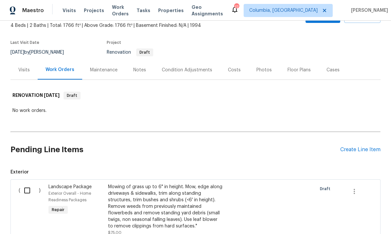
scroll to position [39, 0]
click at [363, 146] on div "Create Line Item" at bounding box center [360, 149] width 40 height 6
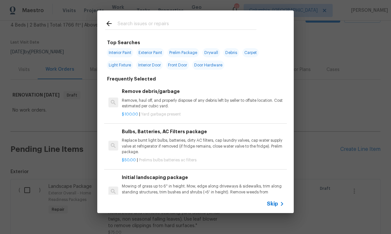
click at [158, 28] on input "text" at bounding box center [187, 25] width 139 height 10
type input "Pine"
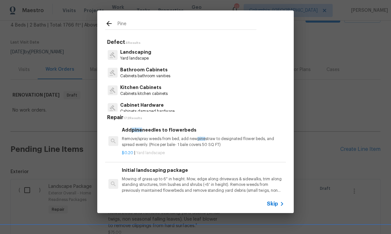
click at [185, 137] on p "Remove/spray weeds from bed, add new pine straw to designated flower beds, and …" at bounding box center [203, 141] width 162 height 11
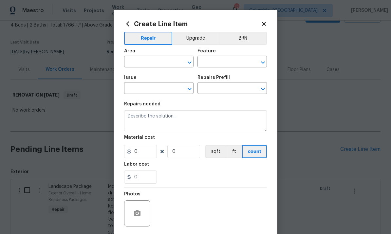
click at [185, 137] on section "Repairs needed Material cost 0 0 sqft ft count Labor cost 0" at bounding box center [195, 143] width 143 height 90
type input "Landscaping"
type input "Add pine needles to flowerbeds $0.20"
type textarea "Remove/spray weeds from bed, add new pine straw to designated flower beds, and …"
type input "0.2"
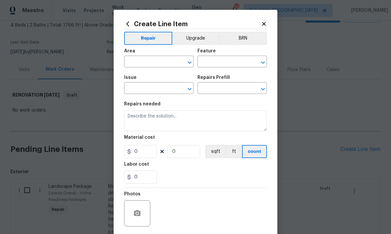
type input "1"
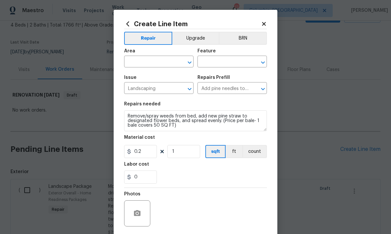
click at [158, 64] on input "text" at bounding box center [149, 62] width 51 height 10
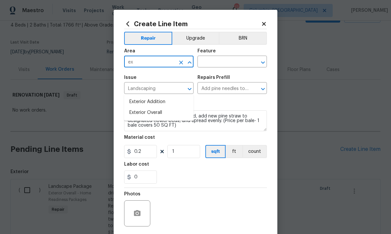
click at [169, 107] on li "Exterior Overall" at bounding box center [158, 112] width 69 height 11
type input "Exterior Overall"
click at [230, 60] on input "text" at bounding box center [223, 62] width 51 height 10
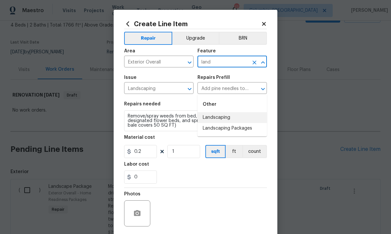
click at [241, 112] on li "Landscaping" at bounding box center [232, 117] width 69 height 11
type input "Landscaping"
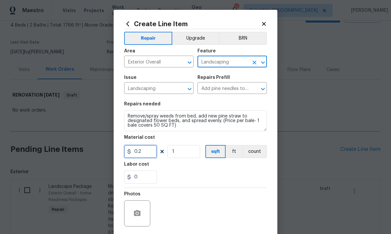
click at [147, 152] on input "0.2" at bounding box center [140, 151] width 33 height 13
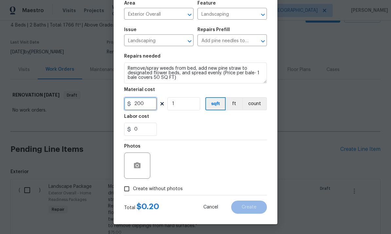
scroll to position [49, 0]
type input "200"
click at [129, 188] on input "Create without photos" at bounding box center [127, 189] width 12 height 12
checkbox input "true"
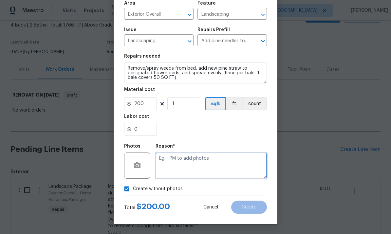
click at [191, 158] on textarea at bounding box center [211, 166] width 111 height 26
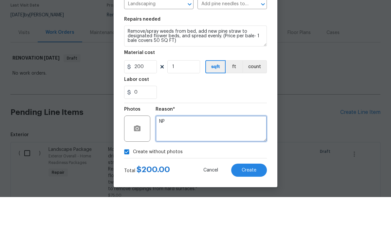
type textarea "NP"
click at [252, 201] on button "Create" at bounding box center [249, 207] width 36 height 13
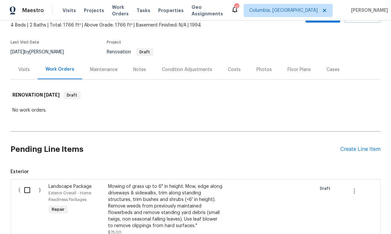
click at [350, 146] on div "Create Line Item" at bounding box center [360, 149] width 40 height 6
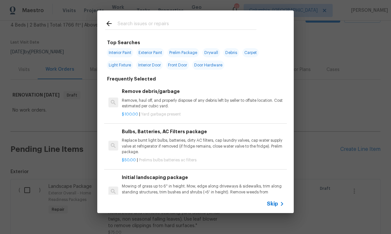
click at [125, 20] on input "text" at bounding box center [187, 25] width 139 height 10
type input "[PERSON_NAME]"
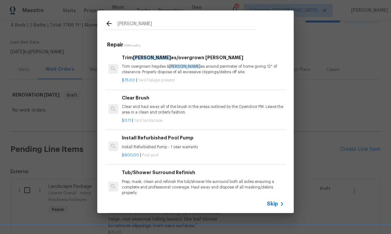
click at [189, 70] on p "Trim overgrown hegdes & [PERSON_NAME] around perimeter of home giving 12" of cl…" at bounding box center [203, 69] width 162 height 11
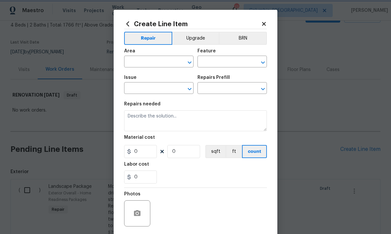
type input "Dead/overgrown tree or foliage"
type textarea "Trim overgrown hegdes & bushes around perimeter of home giving 12" of clearance…"
type input "1"
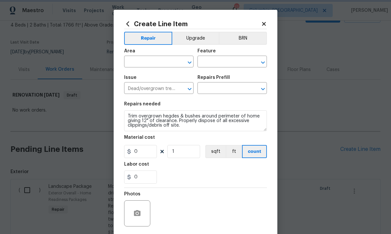
type input "Trim bushes/overgrown [PERSON_NAME] $75.00"
type input "75"
click at [214, 64] on input "text" at bounding box center [223, 62] width 51 height 10
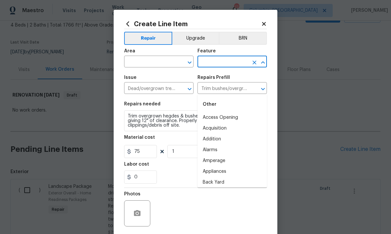
click at [161, 65] on input "text" at bounding box center [149, 62] width 51 height 10
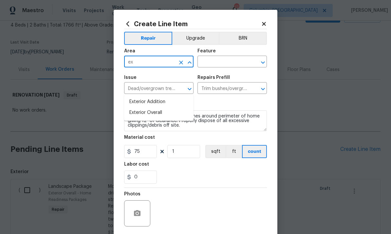
click at [169, 107] on li "Exterior Overall" at bounding box center [158, 112] width 69 height 11
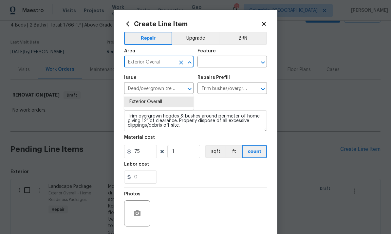
click at [155, 97] on li "Exterior Overall" at bounding box center [158, 102] width 69 height 11
type input "Exterior Overall"
click at [224, 58] on input "text" at bounding box center [223, 62] width 51 height 10
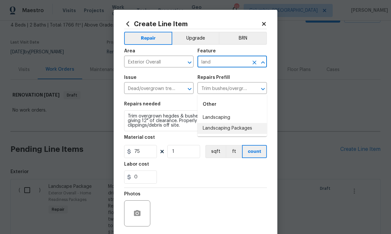
click at [236, 123] on li "Landscaping Packages" at bounding box center [232, 128] width 69 height 11
click at [236, 98] on div "Issue Dead/overgrown tree or foliage ​ Repairs Prefill Trim bushes/overgrown [P…" at bounding box center [195, 84] width 143 height 27
type input "Landscaping Packages"
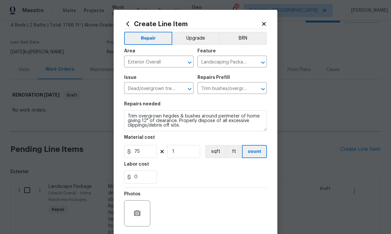
click at [255, 58] on button "Clear" at bounding box center [254, 62] width 9 height 9
click at [229, 62] on input "text" at bounding box center [223, 62] width 51 height 10
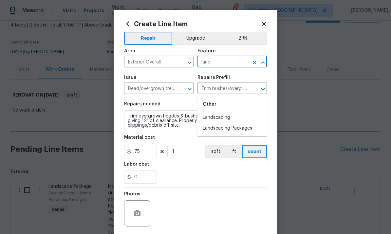
click at [220, 112] on li "Landscaping" at bounding box center [232, 117] width 69 height 11
type input "Landscaping"
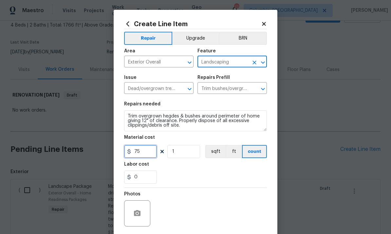
click at [141, 156] on input "75" at bounding box center [140, 151] width 33 height 13
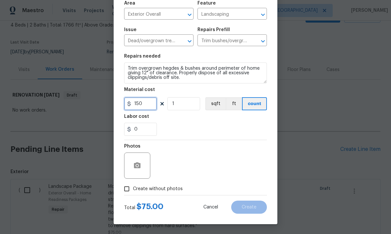
type input "150"
click at [127, 187] on input "Create without photos" at bounding box center [127, 189] width 12 height 12
checkbox input "true"
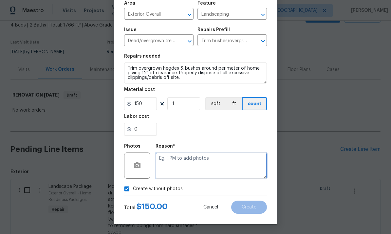
click at [214, 161] on textarea at bounding box center [211, 166] width 111 height 26
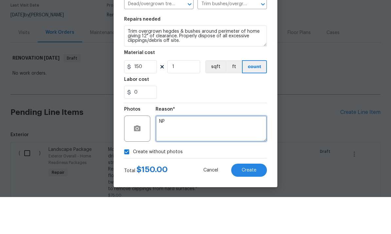
type textarea "NP"
click at [245, 205] on span "Create" at bounding box center [249, 207] width 15 height 5
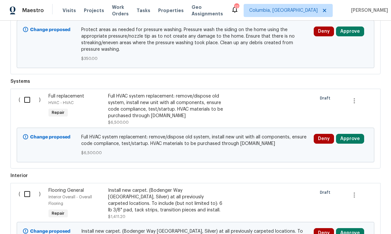
scroll to position [521, 0]
